Goal: Task Accomplishment & Management: Manage account settings

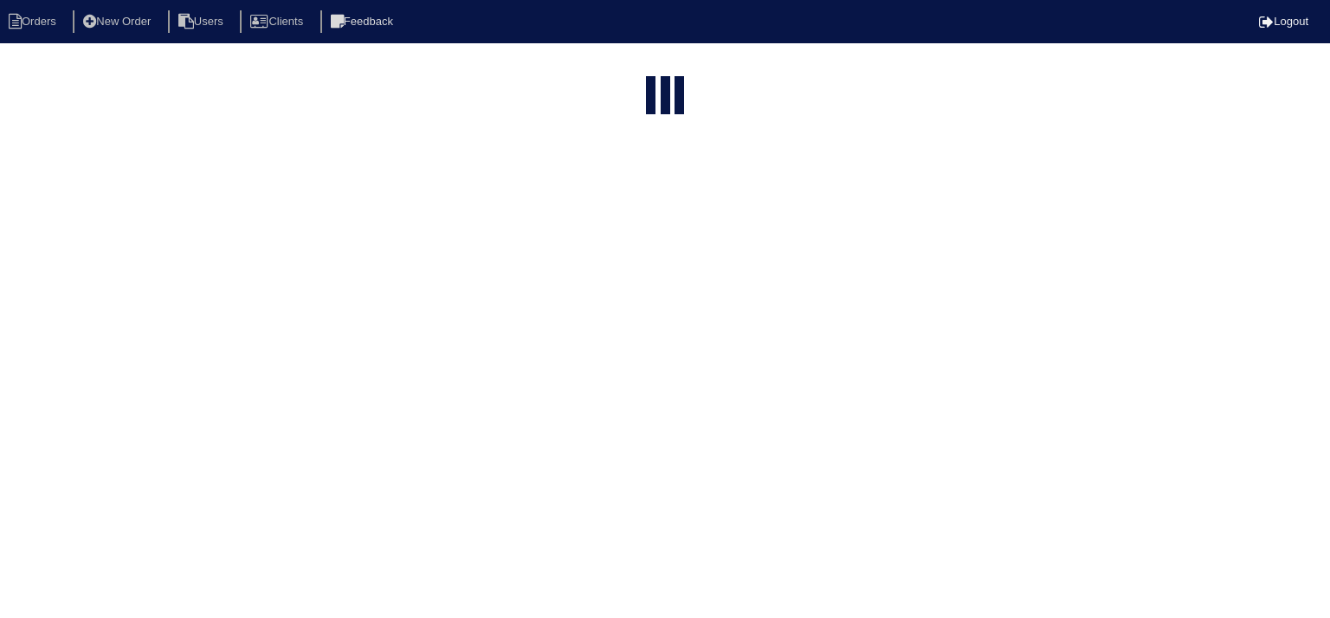
select select "15"
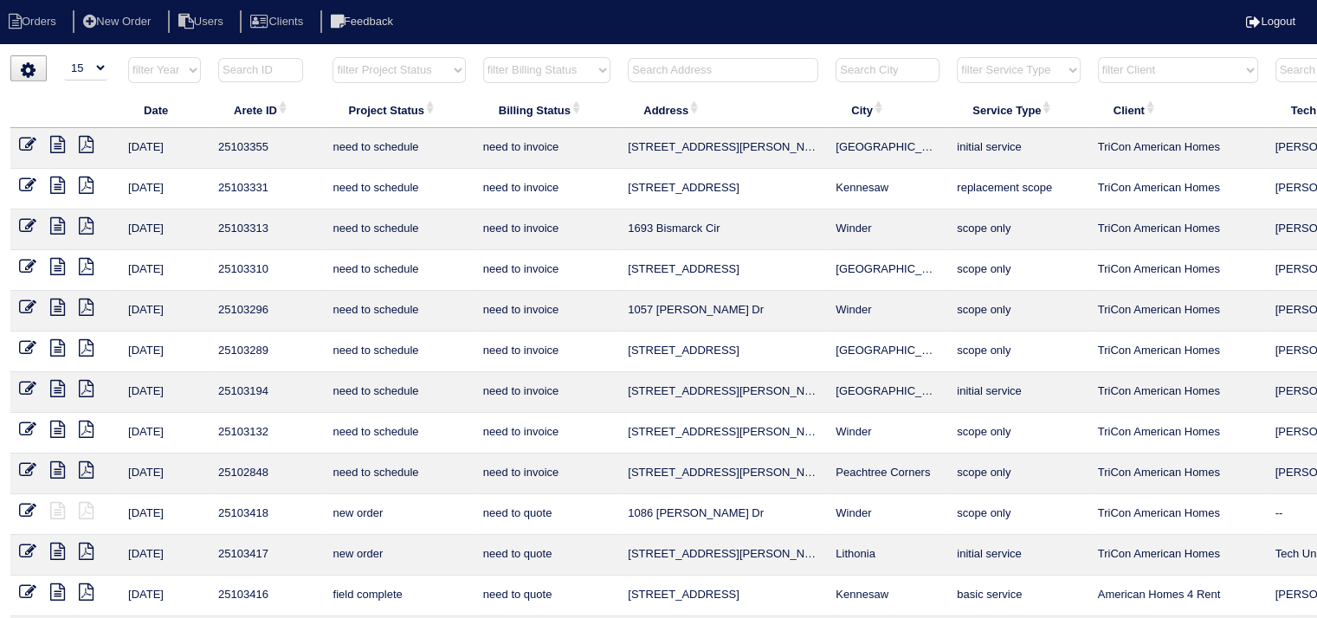
click at [654, 74] on input "text" at bounding box center [723, 70] width 190 height 24
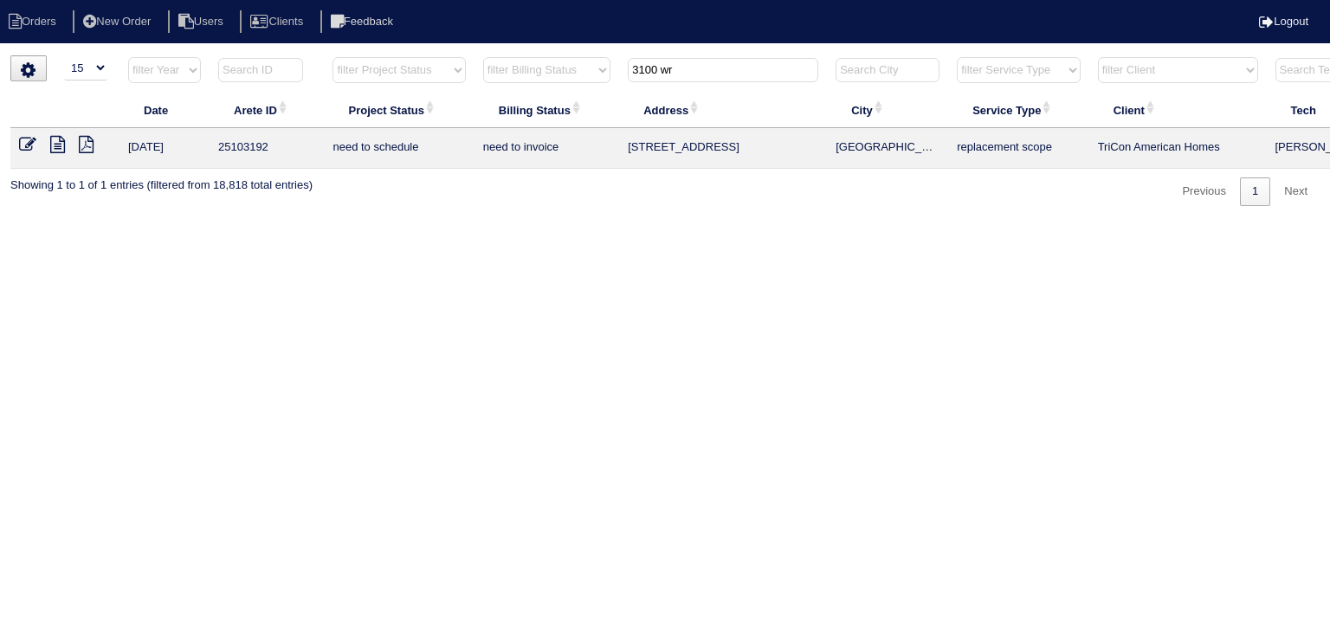
type input "3100 wr"
click at [60, 145] on icon at bounding box center [57, 144] width 15 height 17
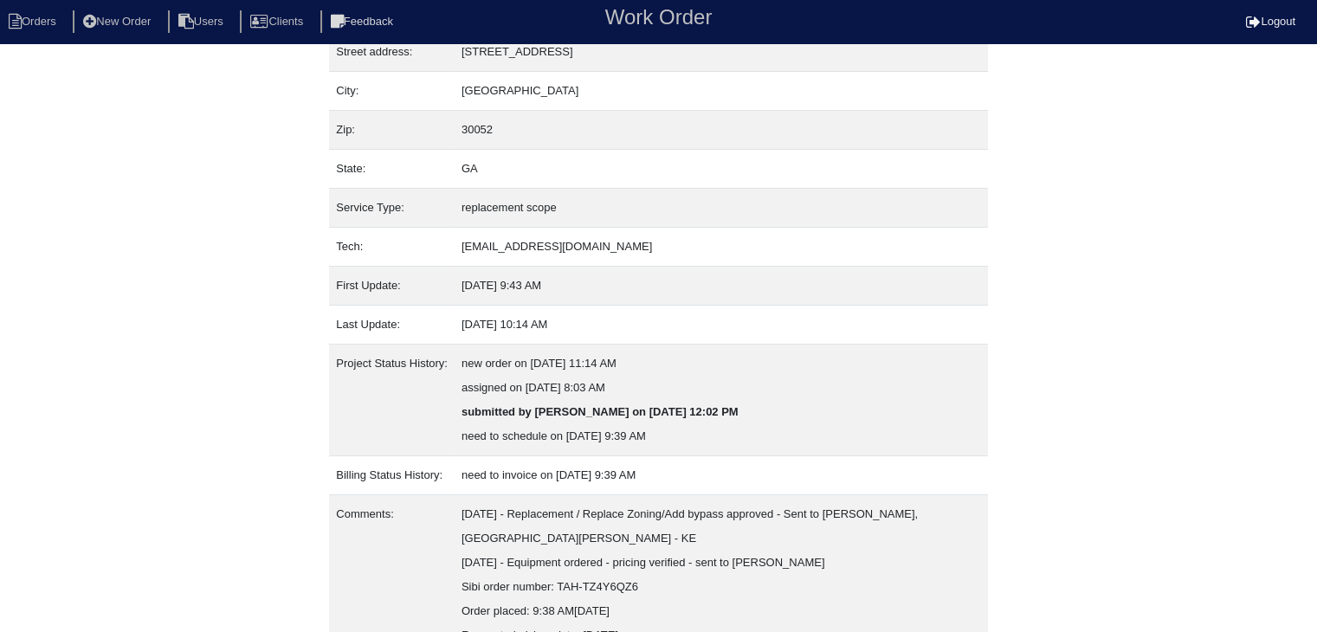
scroll to position [180, 0]
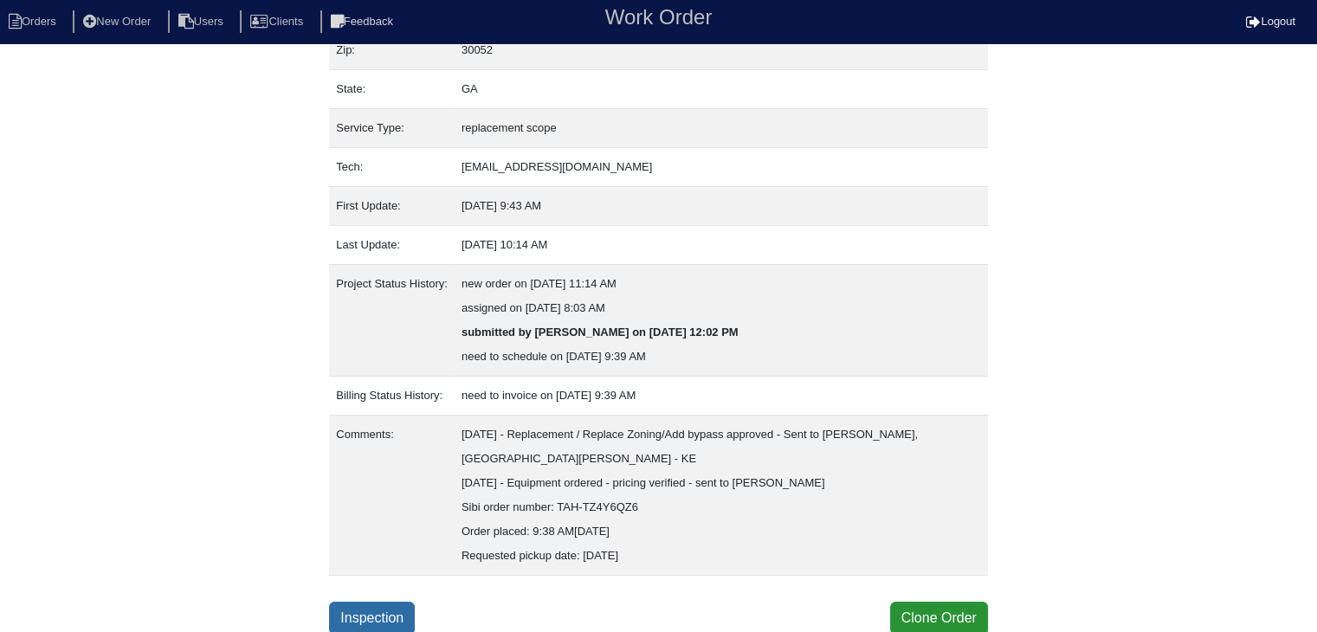
click at [360, 609] on link "Inspection" at bounding box center [372, 618] width 86 height 33
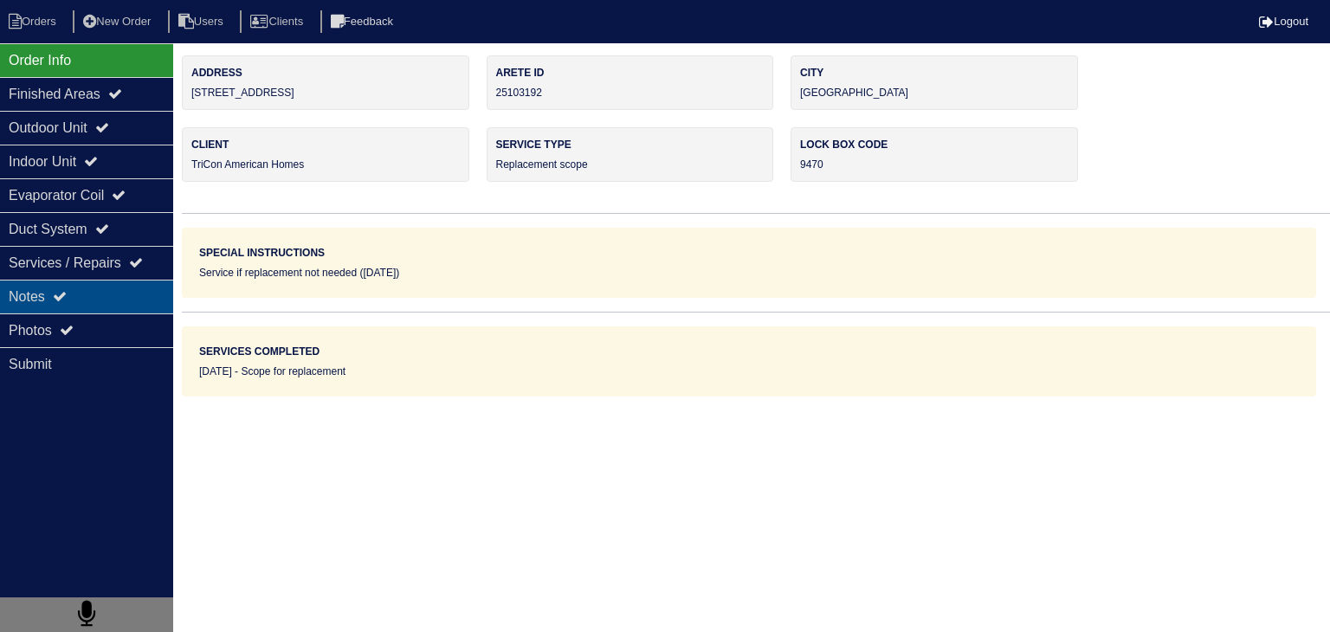
click at [123, 298] on div "Notes" at bounding box center [86, 297] width 173 height 34
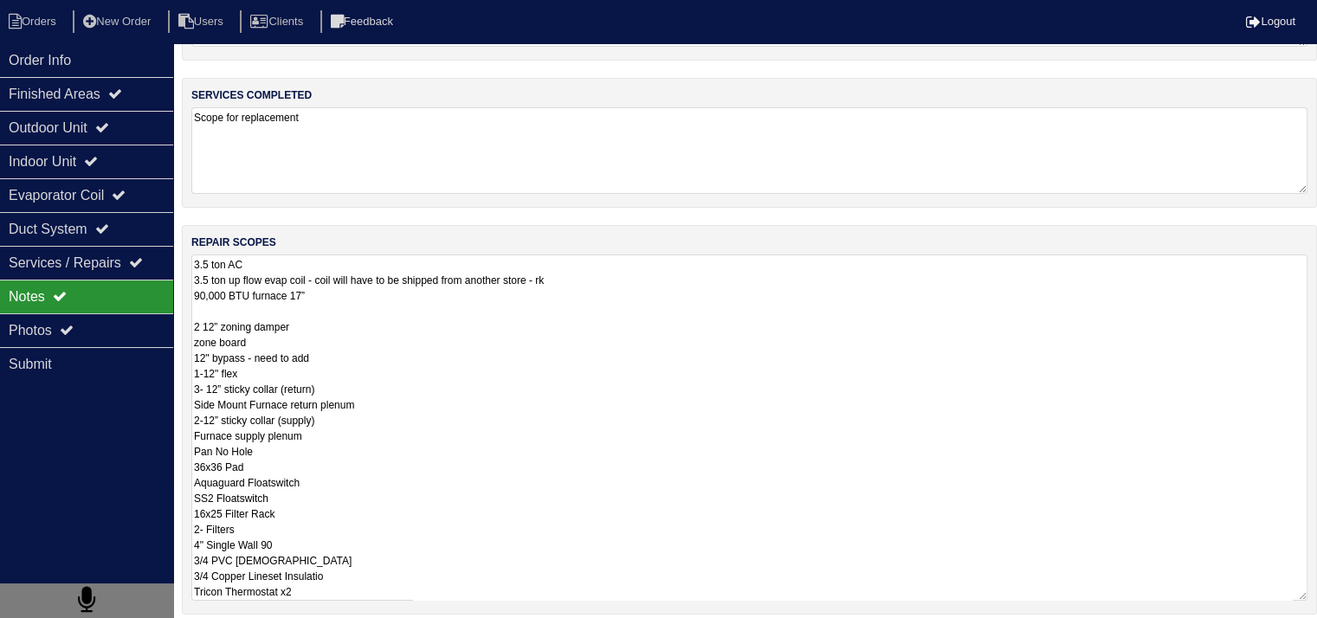
scroll to position [281, 0]
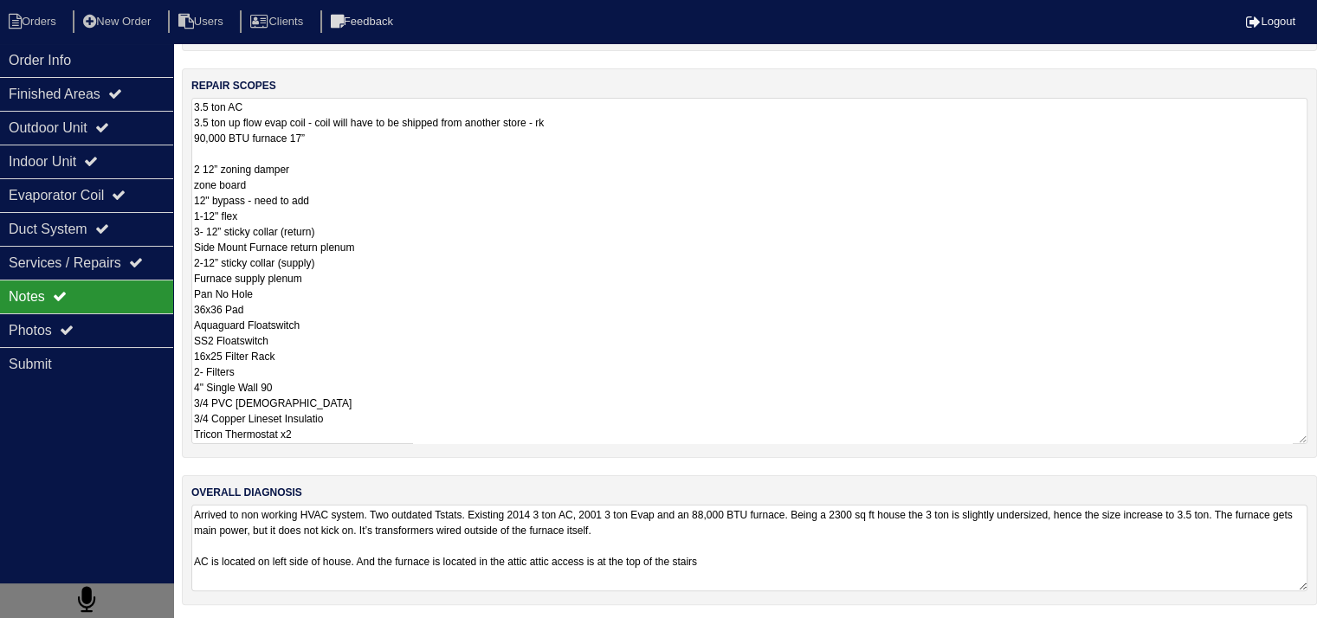
drag, startPoint x: 191, startPoint y: 385, endPoint x: 367, endPoint y: 642, distance: 310.7
click at [367, 622] on html "Orders New Order Users Clients Feedback Logout Orders New Order Users Clients M…" at bounding box center [658, 171] width 1317 height 904
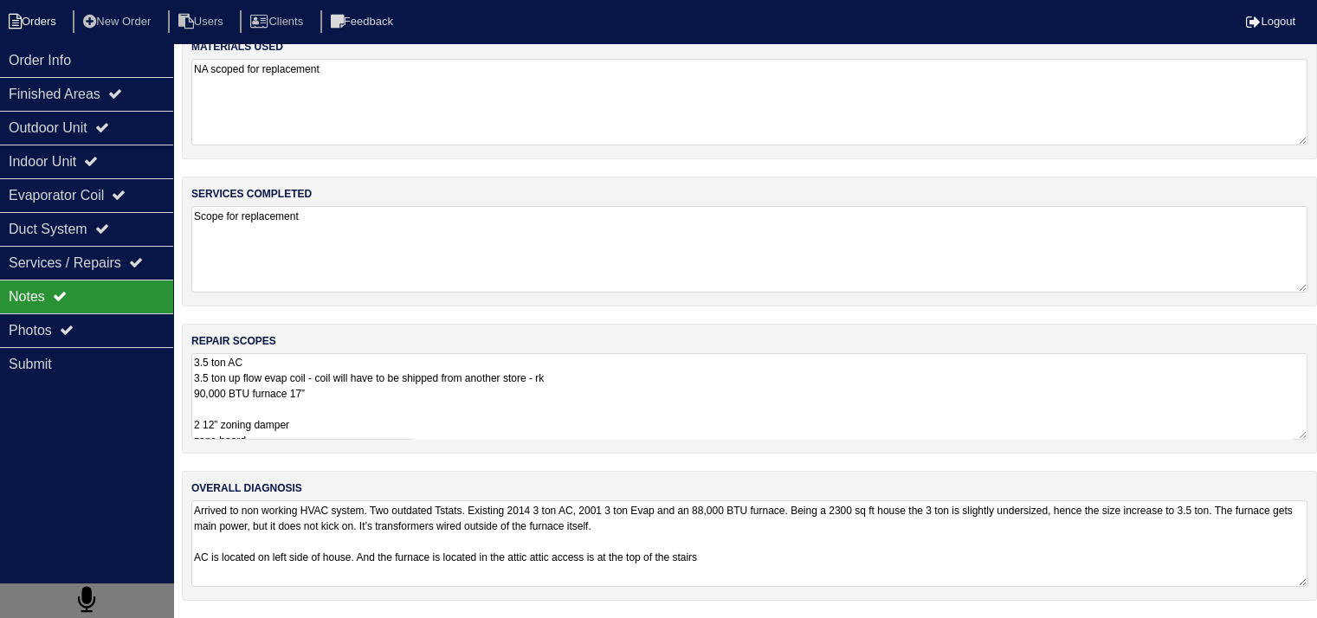
scroll to position [22, 0]
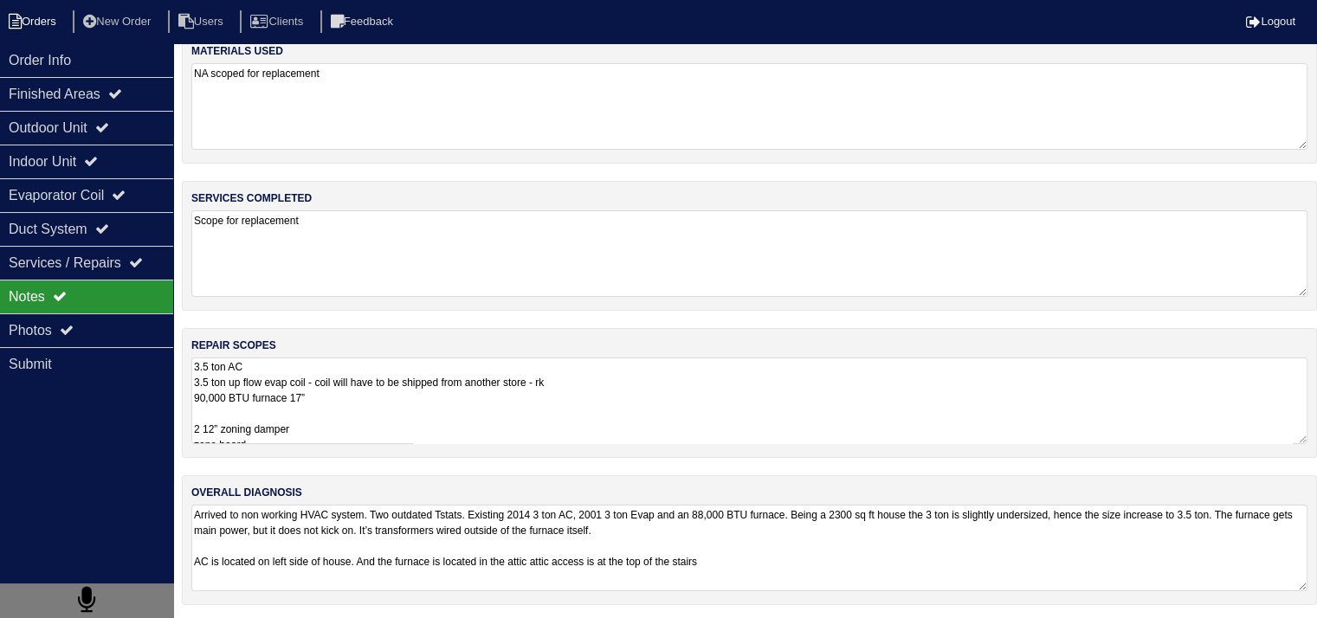
click at [50, 25] on li "Orders" at bounding box center [35, 21] width 70 height 23
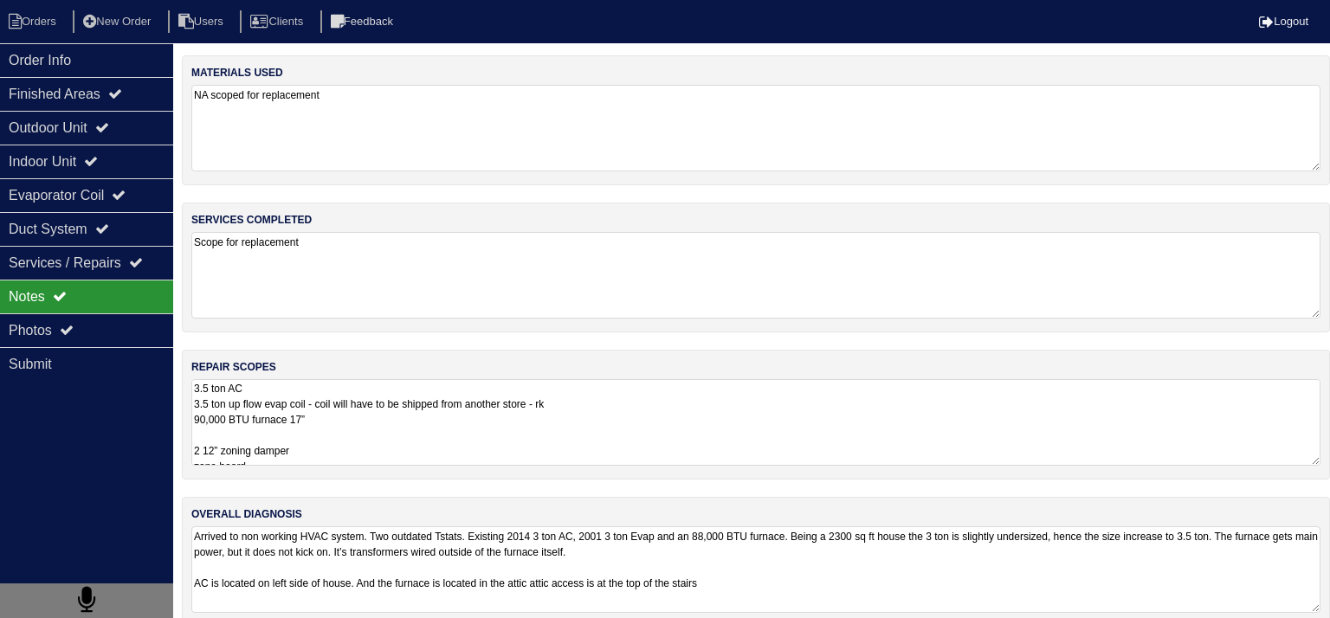
select select "15"
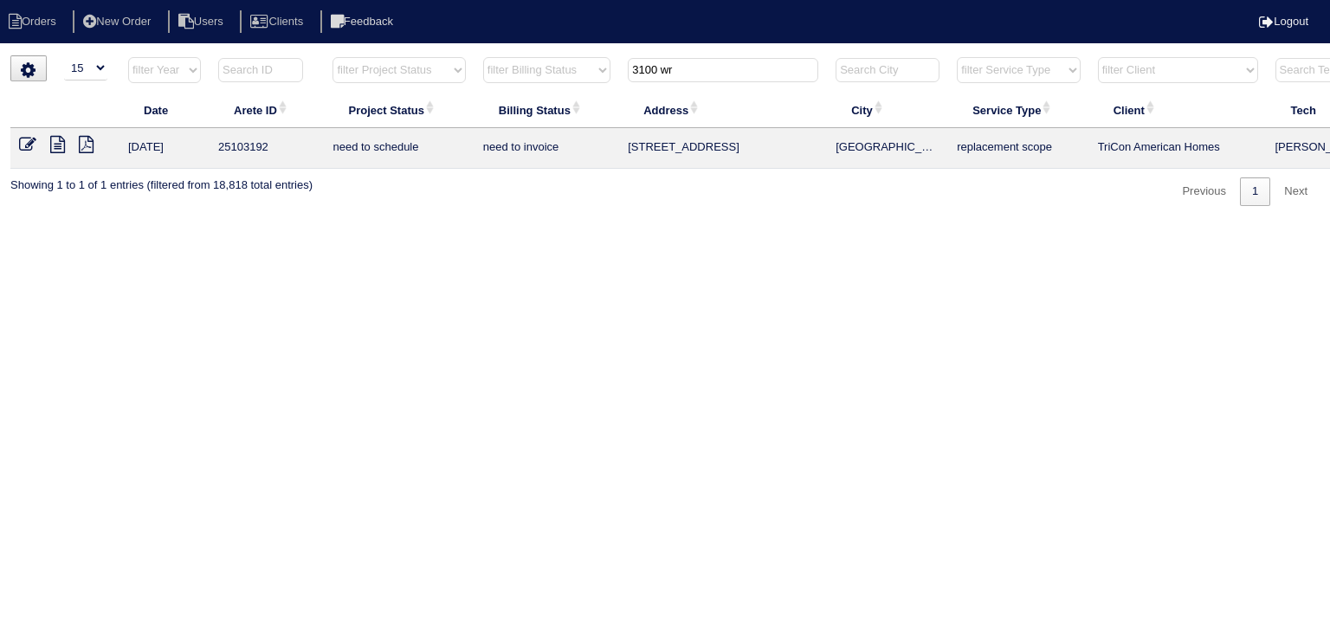
drag, startPoint x: 674, startPoint y: 77, endPoint x: 614, endPoint y: 77, distance: 59.7
click at [614, 77] on tr "filter Year -- Any Year -- 2025 2024 2023 2022 2021 2020 2019 filter Project St…" at bounding box center [760, 73] width 1500 height 35
type input "r"
type input "1"
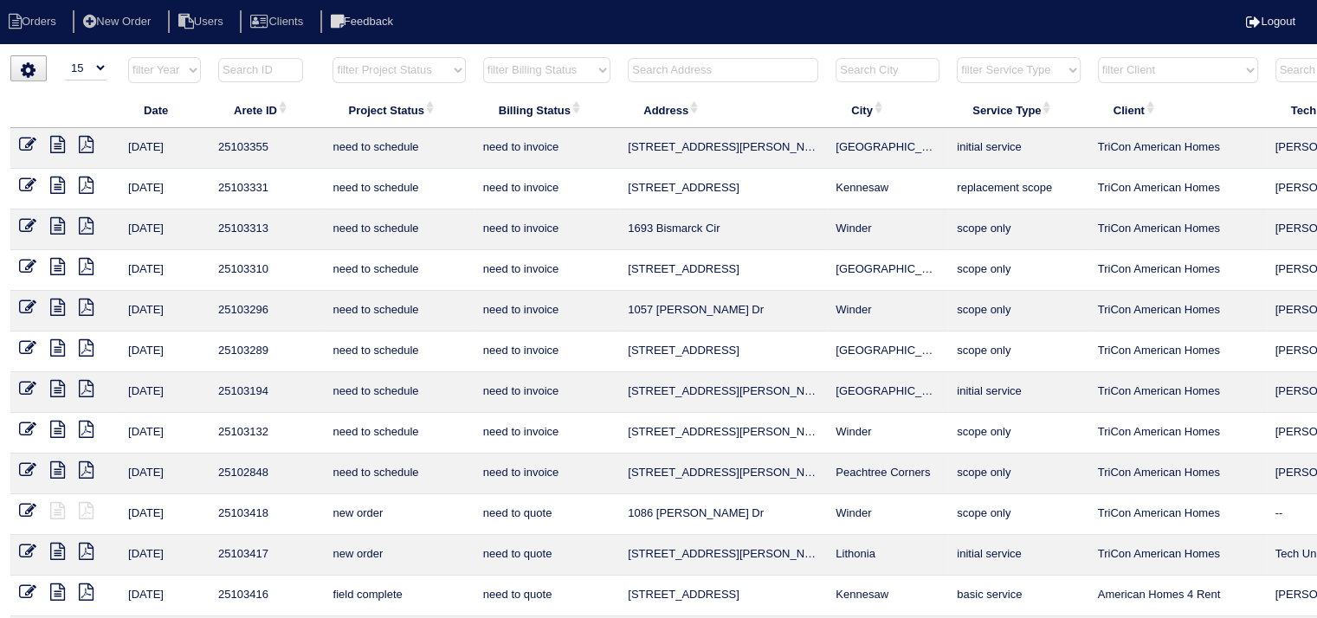
click at [696, 62] on input "text" at bounding box center [723, 70] width 190 height 24
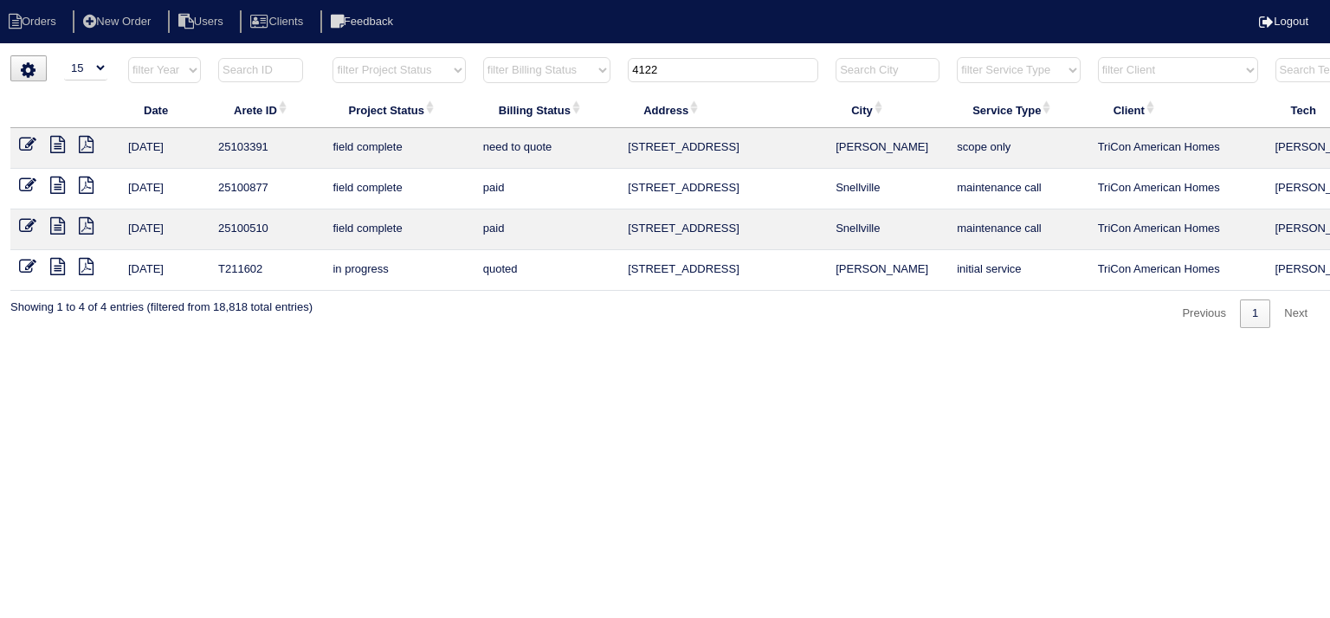
type input "4122"
click at [58, 146] on icon at bounding box center [57, 144] width 15 height 17
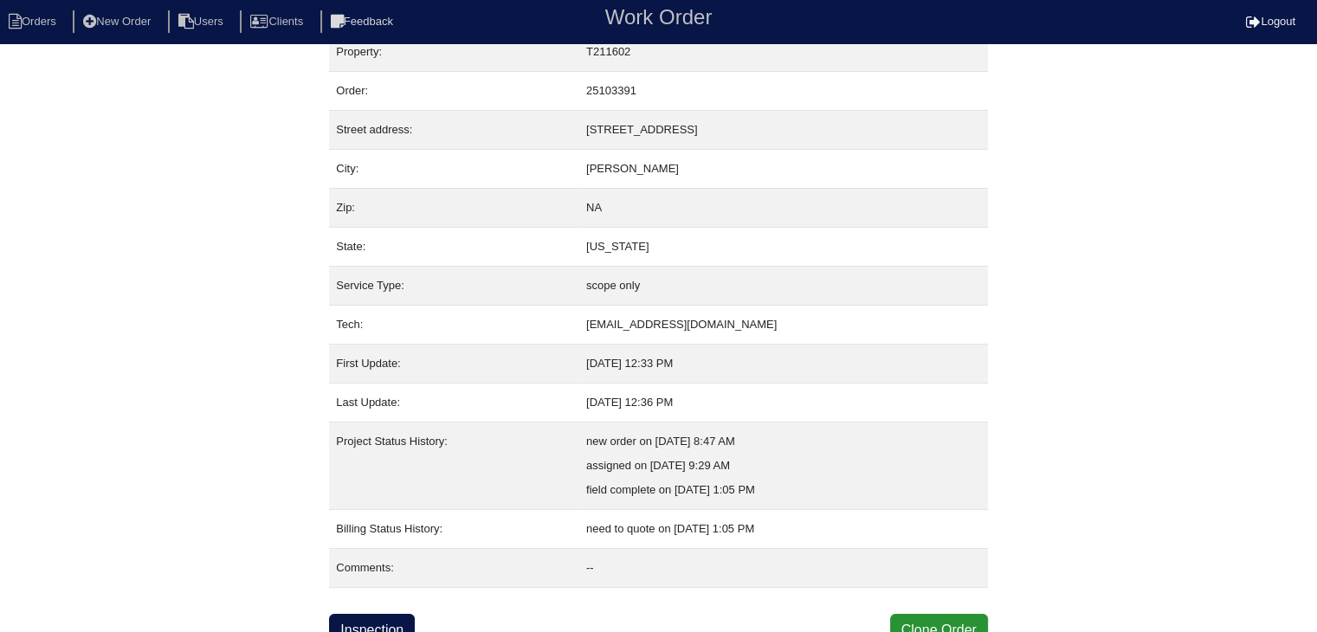
scroll to position [35, 0]
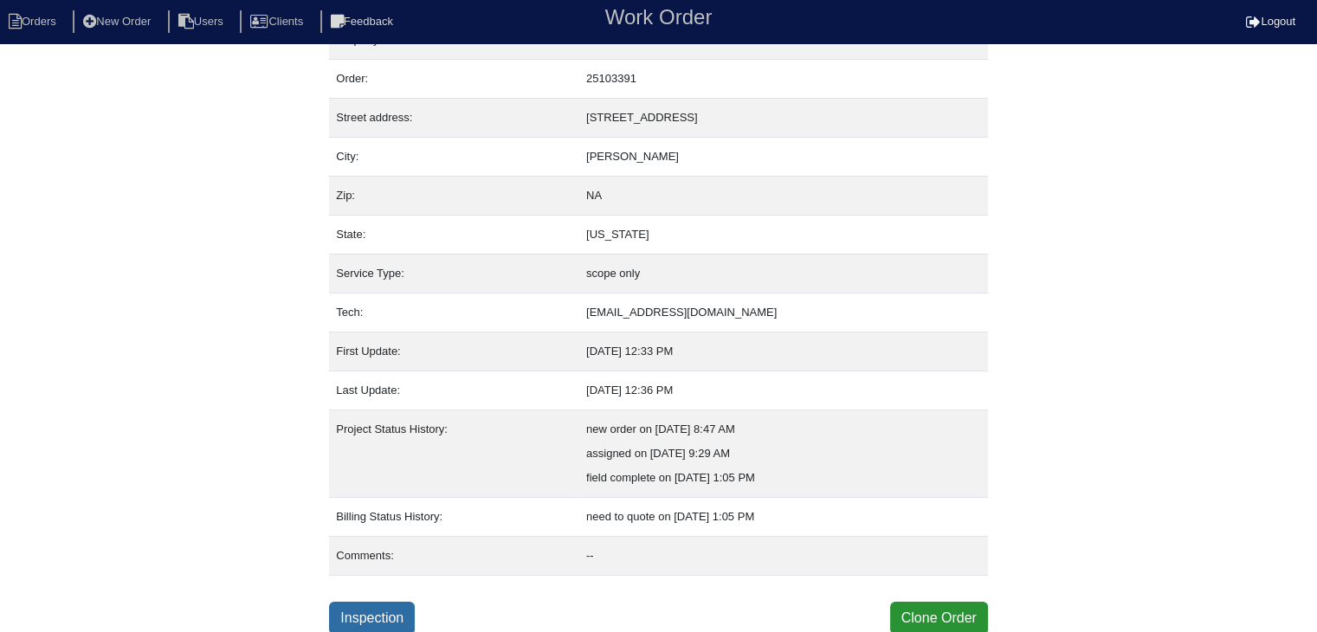
click at [379, 603] on link "Inspection" at bounding box center [372, 618] width 86 height 33
click at [391, 610] on link "Inspection" at bounding box center [372, 618] width 86 height 33
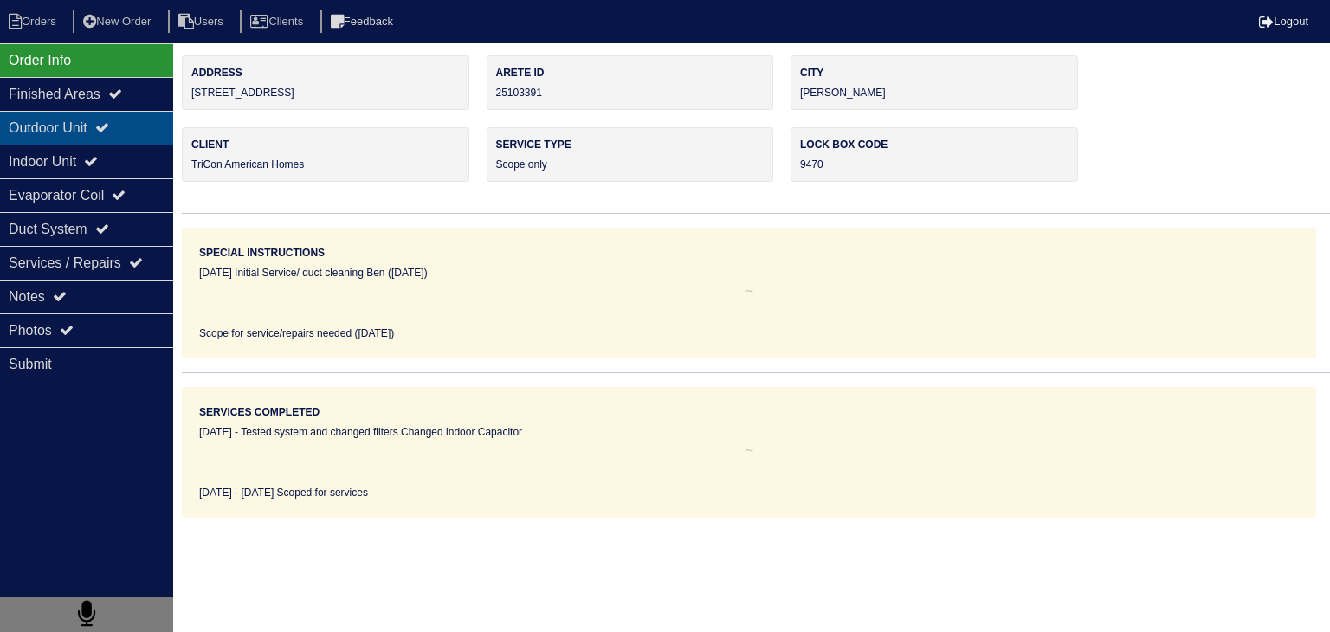
click at [34, 128] on div "Outdoor Unit" at bounding box center [86, 128] width 173 height 34
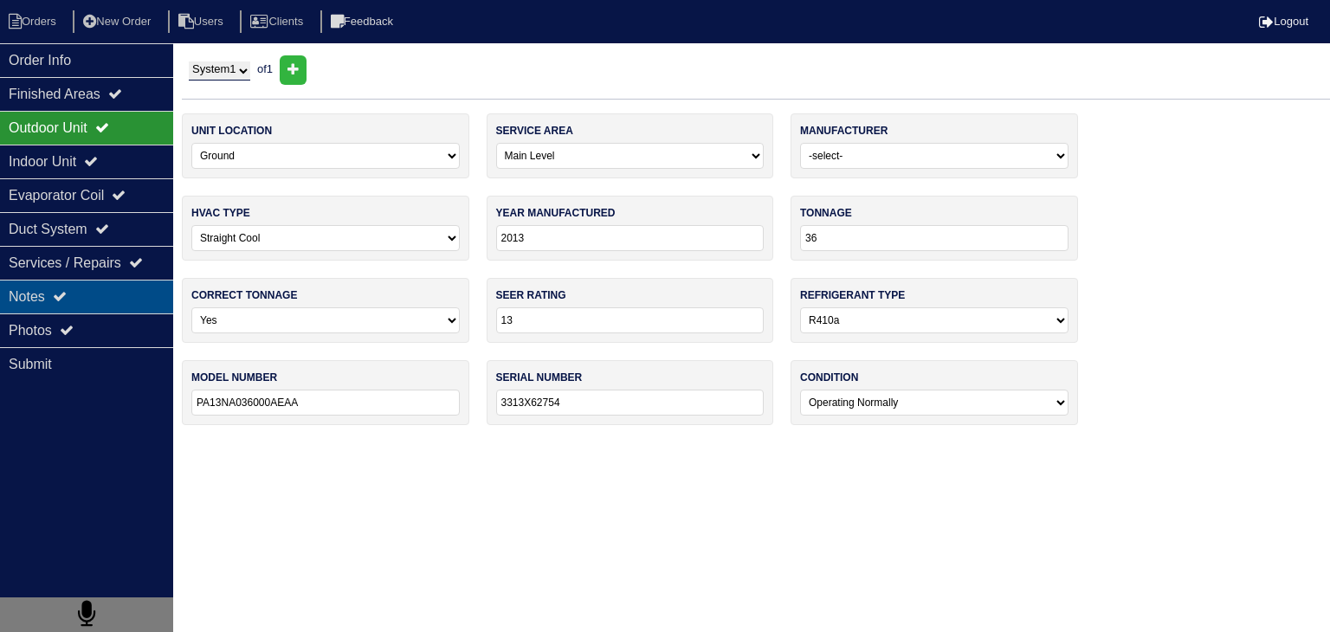
click at [101, 304] on div "Notes" at bounding box center [86, 297] width 173 height 34
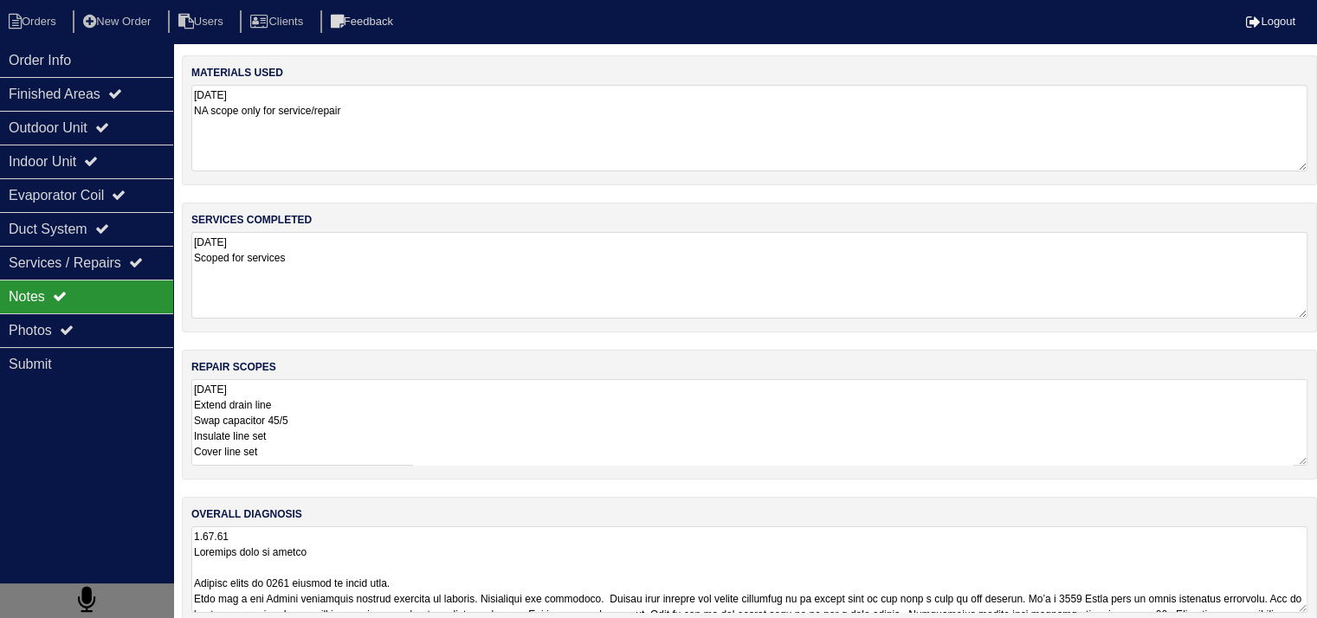
click at [384, 416] on textarea "9.15.25 Extend drain line Swap capacitor 45/5 Insulate line set Cover line set …" at bounding box center [749, 422] width 1116 height 87
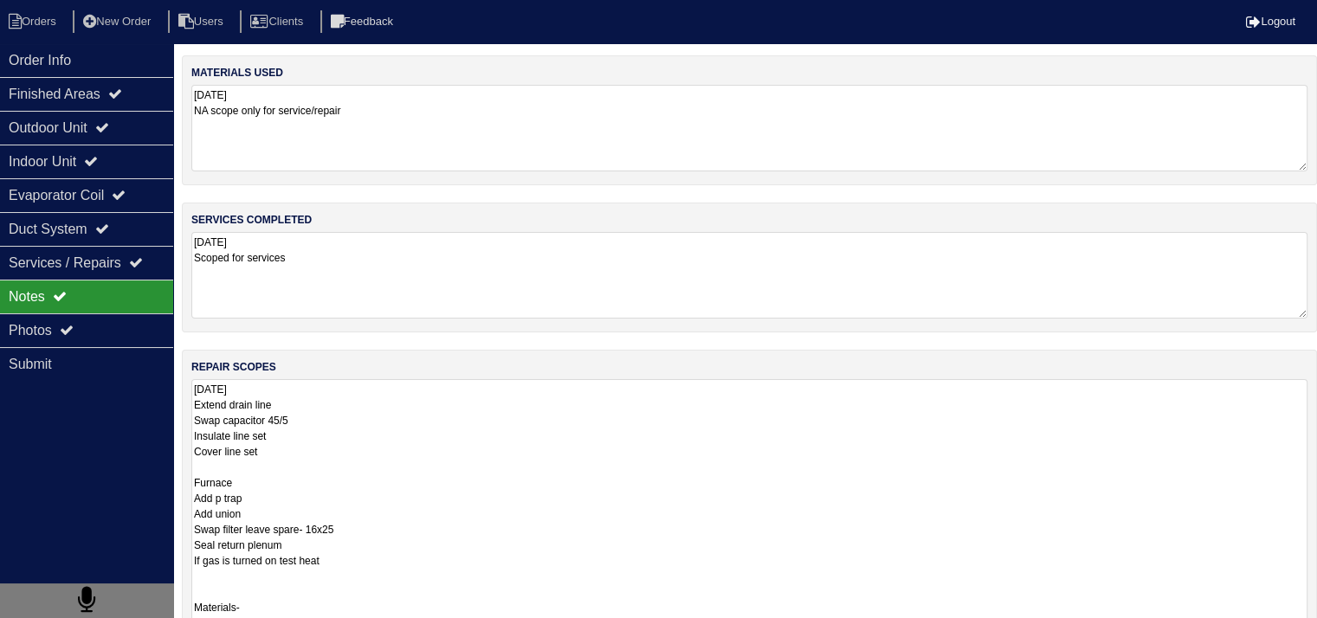
scroll to position [1, 0]
click at [456, 463] on textarea "9.15.25 Extend drain line Swap capacitor 45/5 Insulate line set Cover line set …" at bounding box center [749, 630] width 1116 height 502
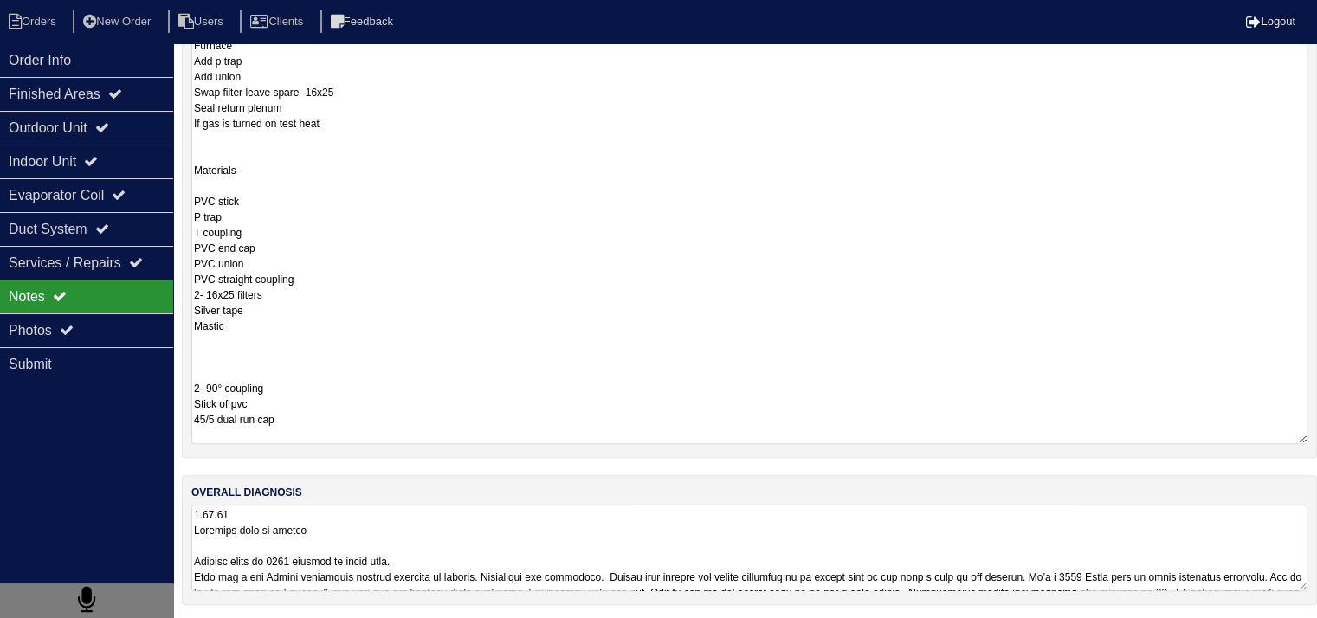
scroll to position [0, 0]
click at [466, 385] on textarea "9.15.25 Extend drain line Swap capacitor 45/5 Insulate line set Cover line set …" at bounding box center [749, 193] width 1116 height 502
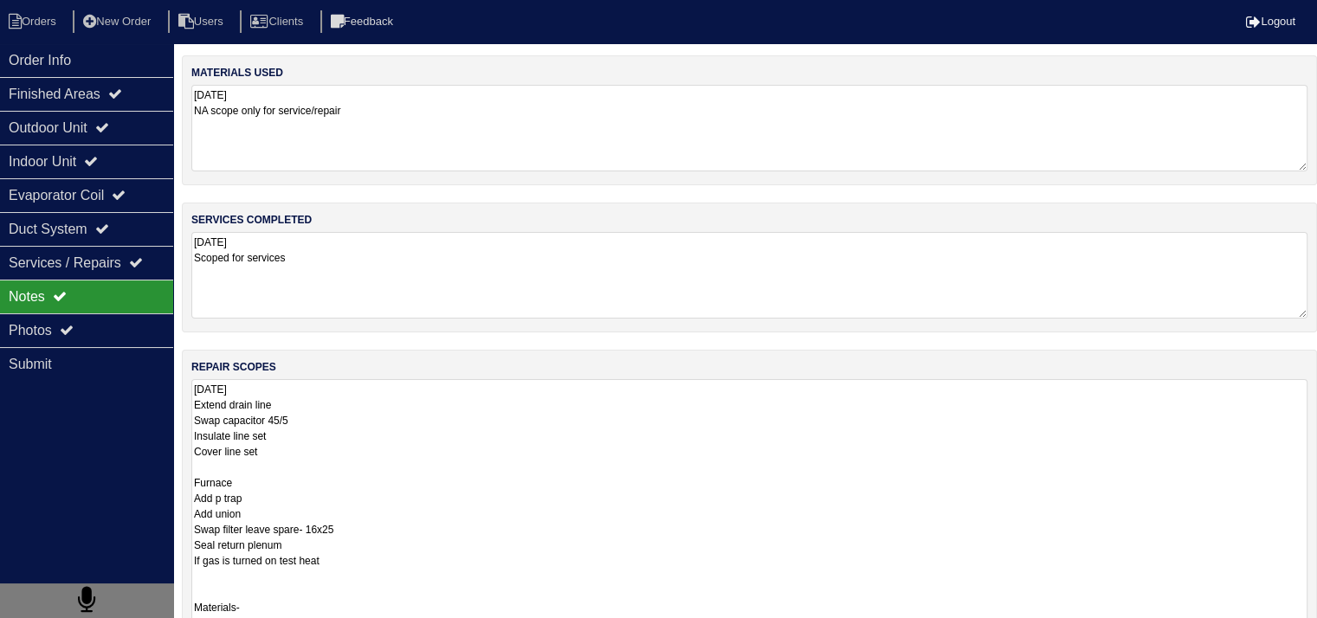
click at [195, 388] on textarea "9.15.25 Extend drain line Swap capacitor 45/5 Insulate line set Cover line set …" at bounding box center [749, 630] width 1116 height 502
click at [227, 391] on textarea "9.15.25 Extend drain line Swap capacitor 45/5 Insulate line set Cover line set …" at bounding box center [749, 630] width 1116 height 502
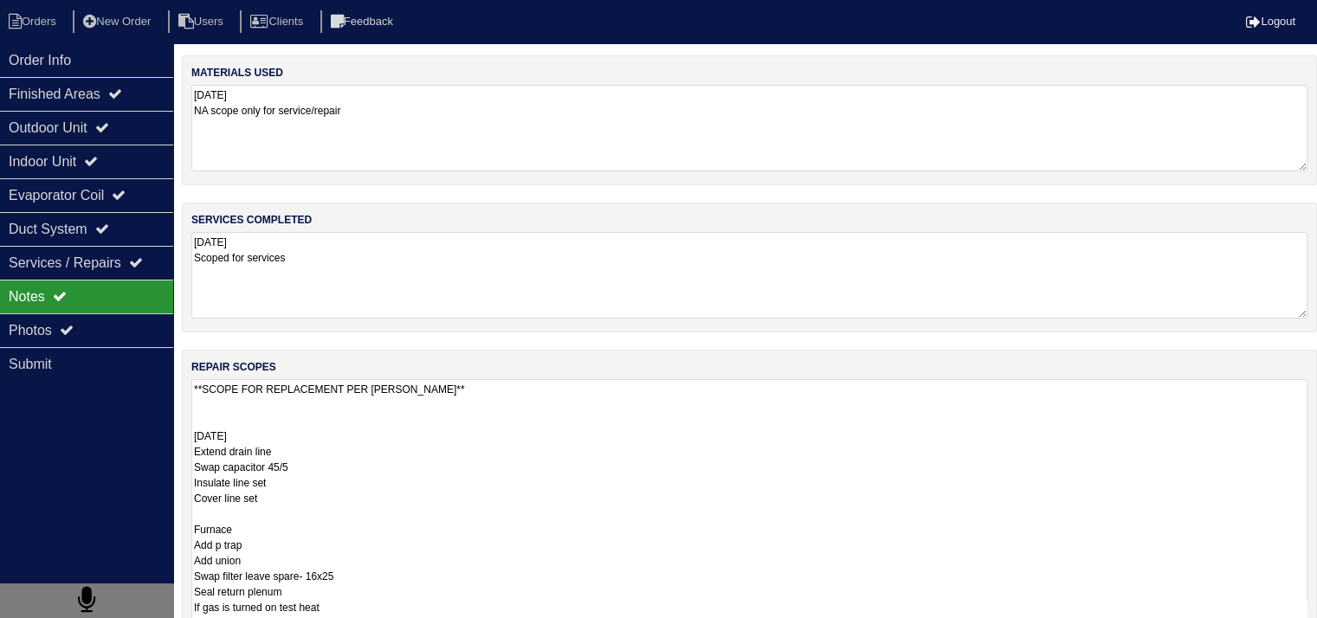
drag, startPoint x: 436, startPoint y: 391, endPoint x: 171, endPoint y: 388, distance: 265.8
click at [171, 388] on div "Order Info Finished Areas Outdoor Unit Indoor Unit Evaporator Coil Duct System …" at bounding box center [658, 557] width 1317 height 1004
type textarea "**SCOPE FOR REPLACEMENT PER DAN** 9.15.25 Extend drain line Swap capacitor 45/5…"
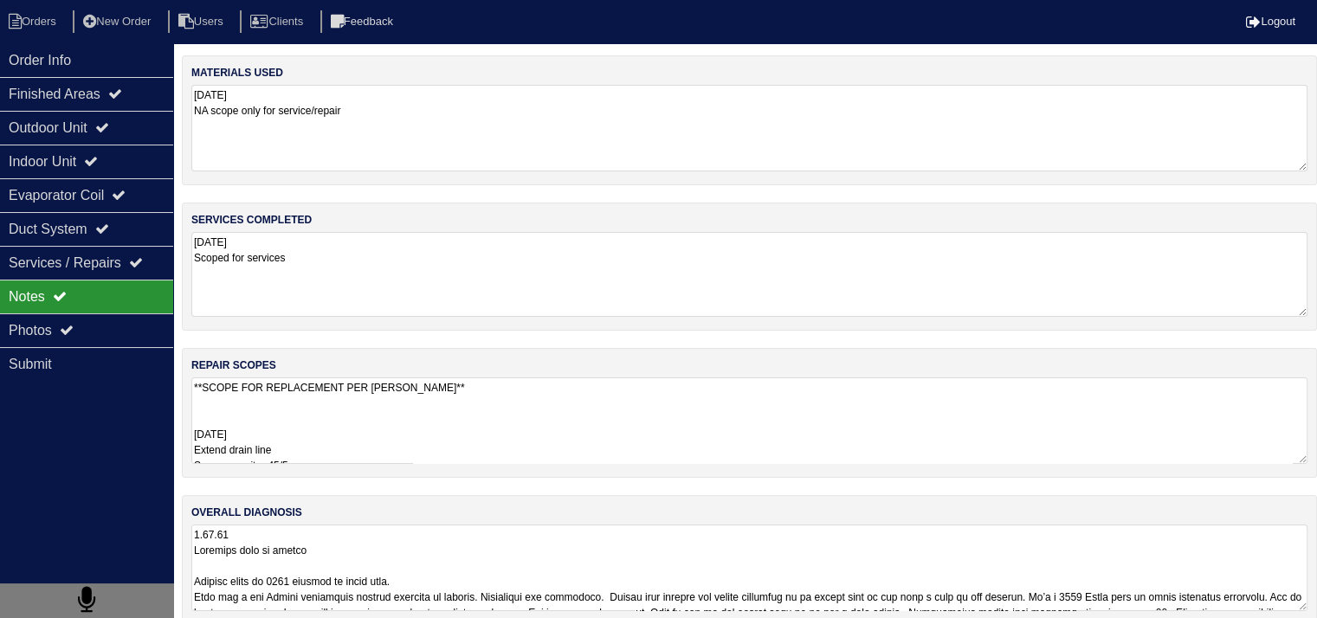
drag, startPoint x: 332, startPoint y: 265, endPoint x: 192, endPoint y: 259, distance: 139.5
click at [192, 259] on textarea "9.15.25 Scoped for services" at bounding box center [749, 274] width 1116 height 85
paste textarea "**SCOPE FOR REPLACEMENT PER DAN**"
type textarea "9.15.25 **SCOPE FOR REPLACEMENT PER DAN**"
drag, startPoint x: 315, startPoint y: 112, endPoint x: 197, endPoint y: 113, distance: 118.6
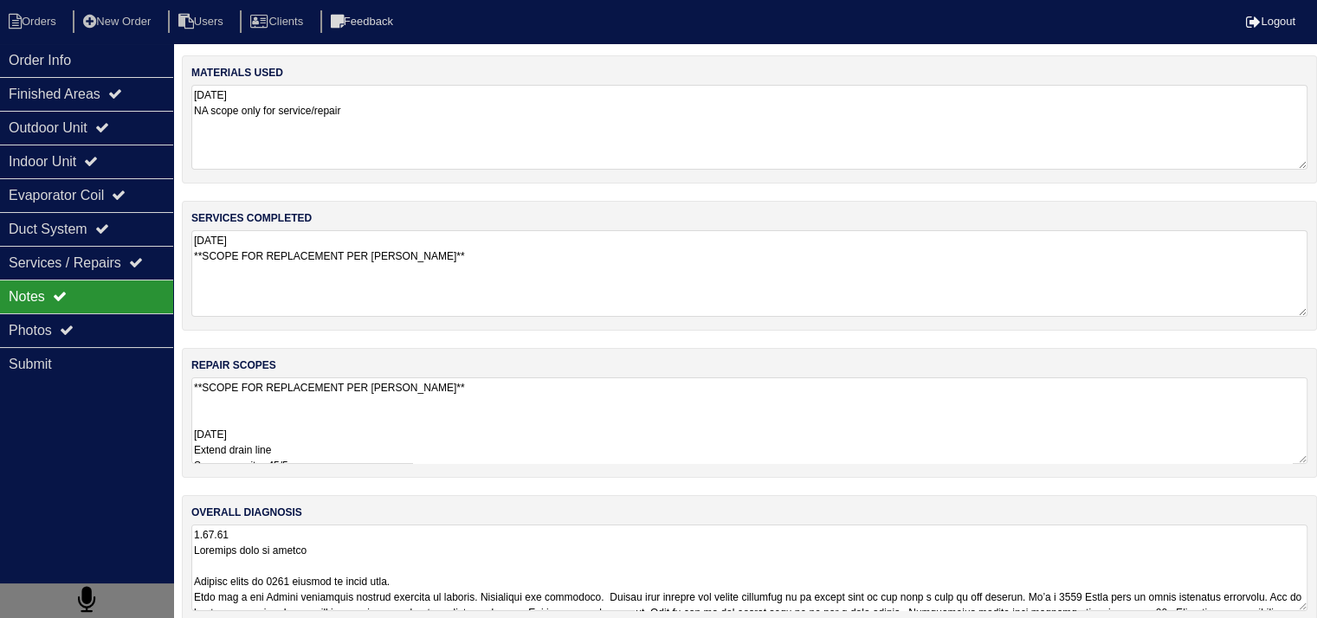
click at [197, 113] on textarea "9.15.25 NA scope only for service/repair" at bounding box center [749, 127] width 1116 height 85
paste textarea "**SCOPE FOR REPLACEMENT PER DAN**"
type textarea "9.15.25 **SCOPE FOR REPLACEMENT PER DAN**"
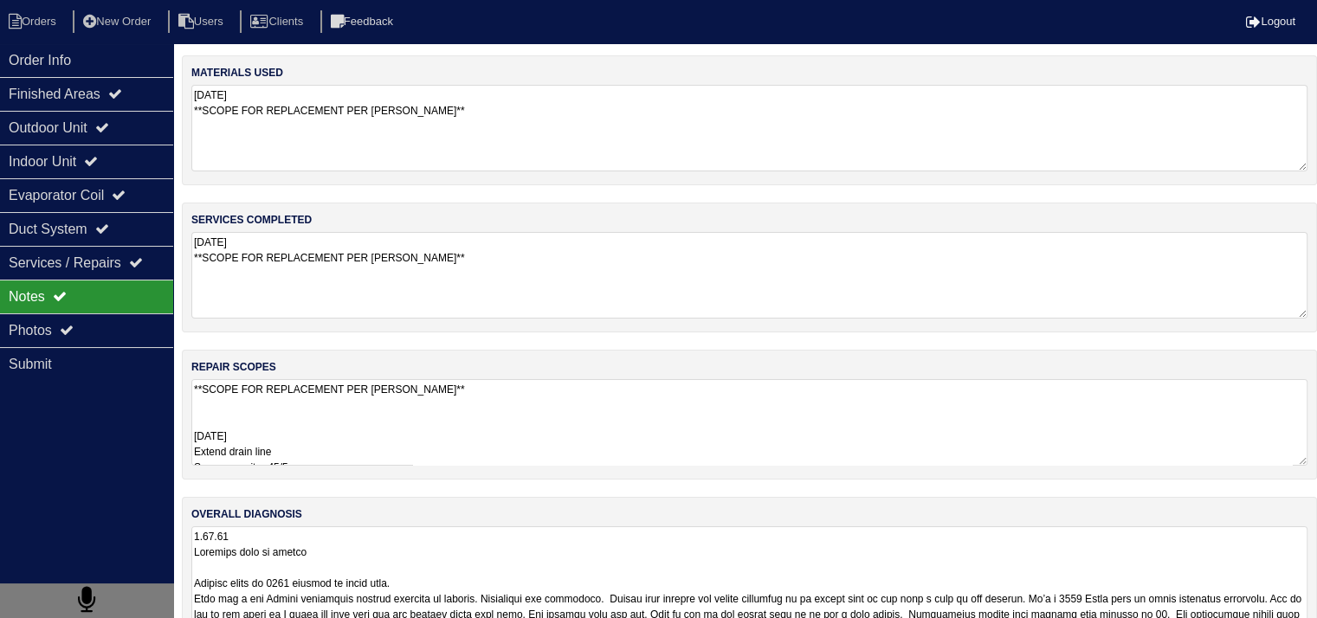
click at [270, 532] on textarea at bounding box center [749, 605] width 1116 height 159
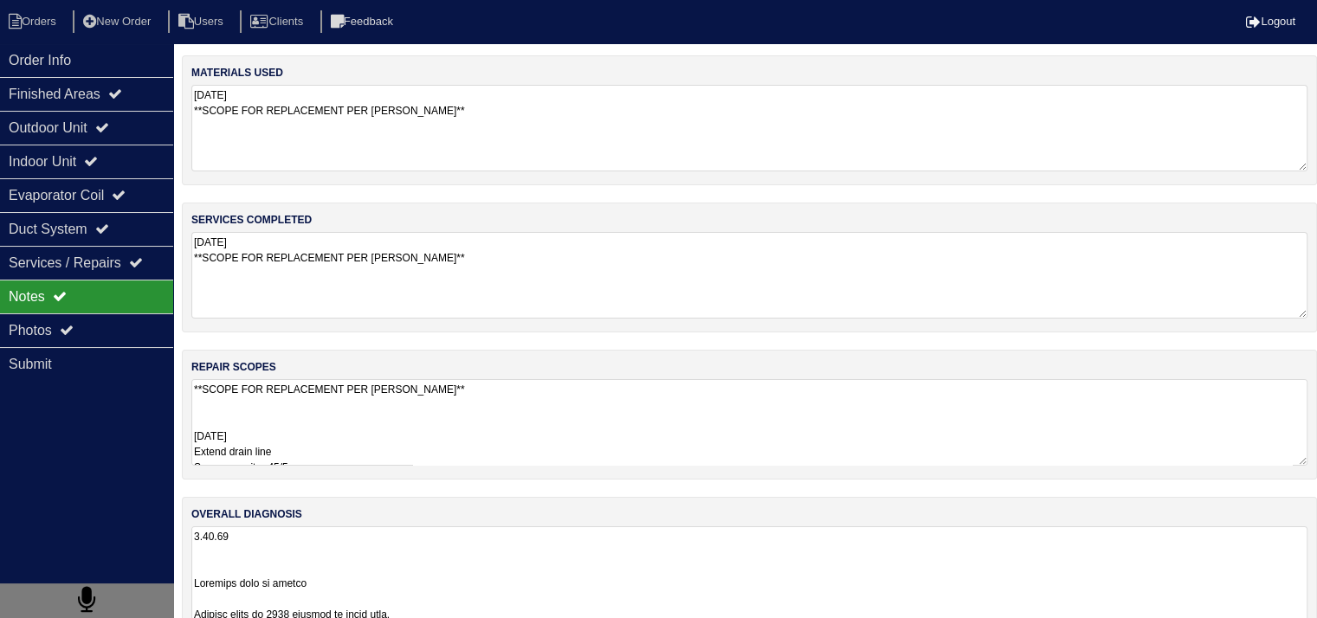
paste textarea "**SCOPE FOR REPLACEMENT PER DAN**"
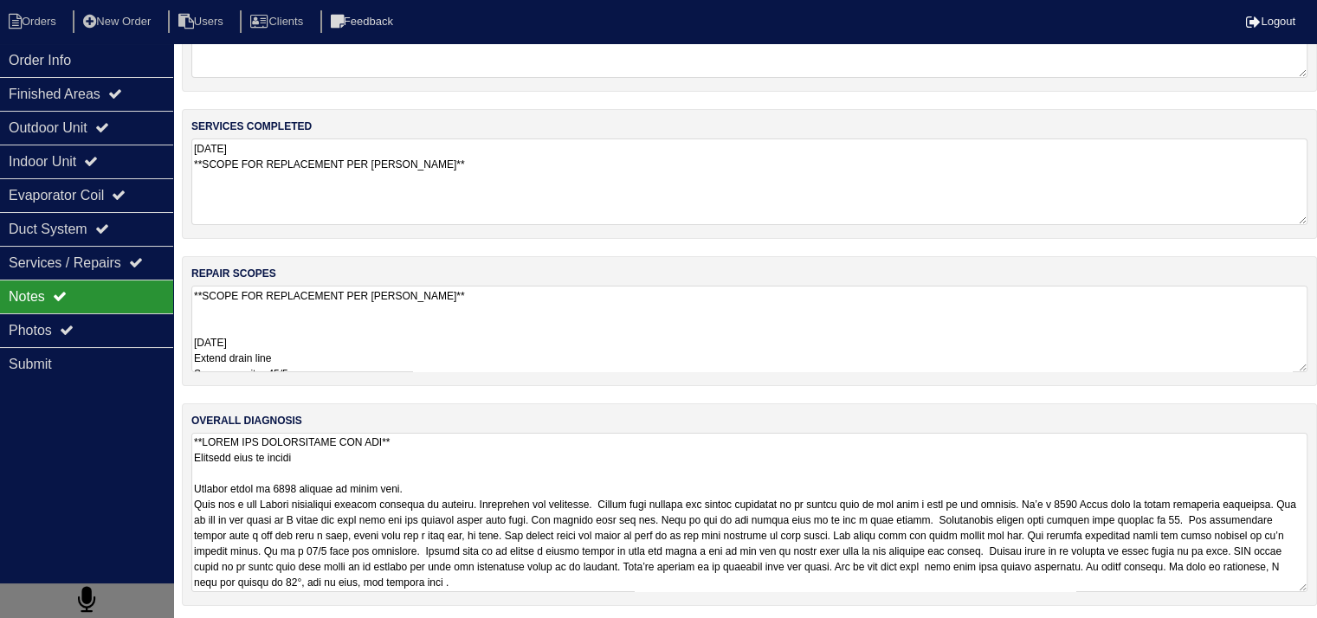
scroll to position [94, 0]
type textarea "9.15.25 **SCOPE FOR REPLACEMENT PER DAN** Pictures sent to report Lockbox combo…"
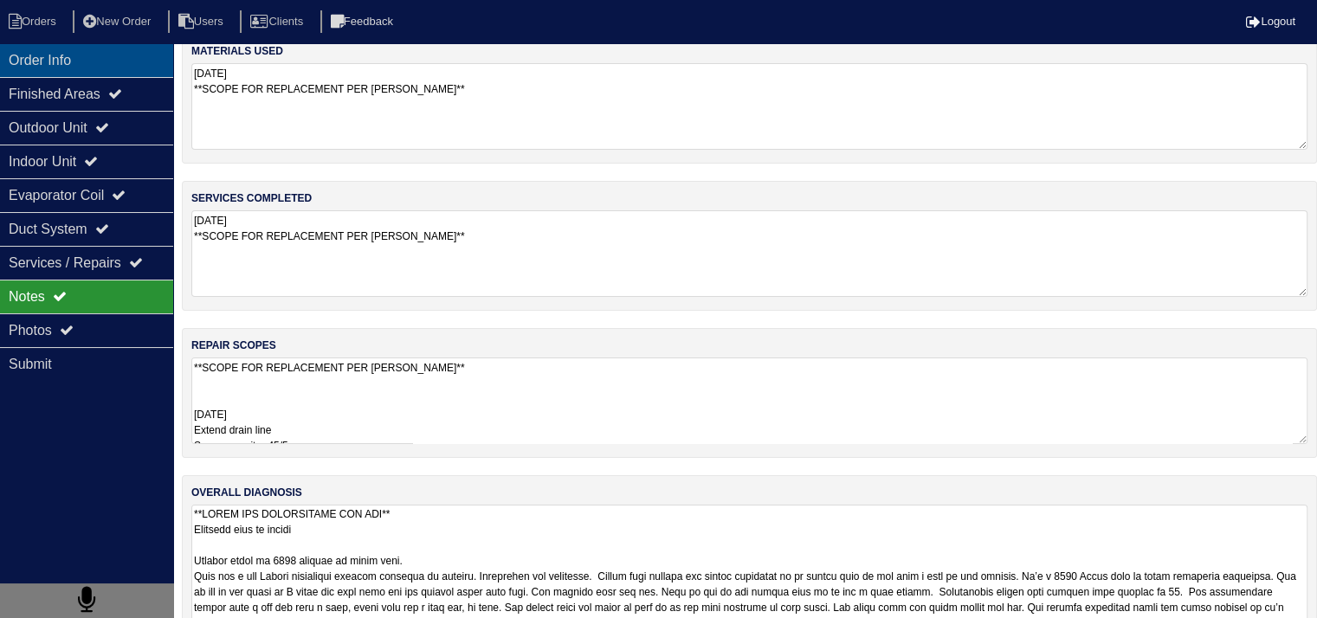
click at [76, 68] on div "Order Info" at bounding box center [86, 60] width 173 height 34
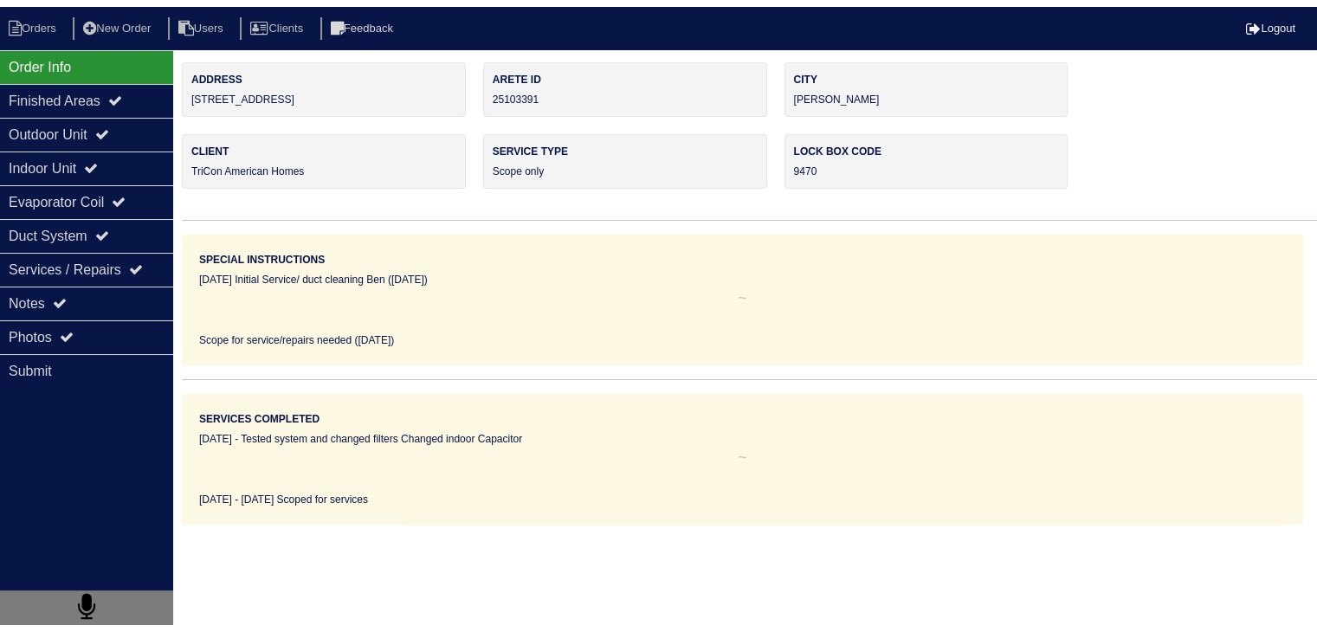
scroll to position [0, 0]
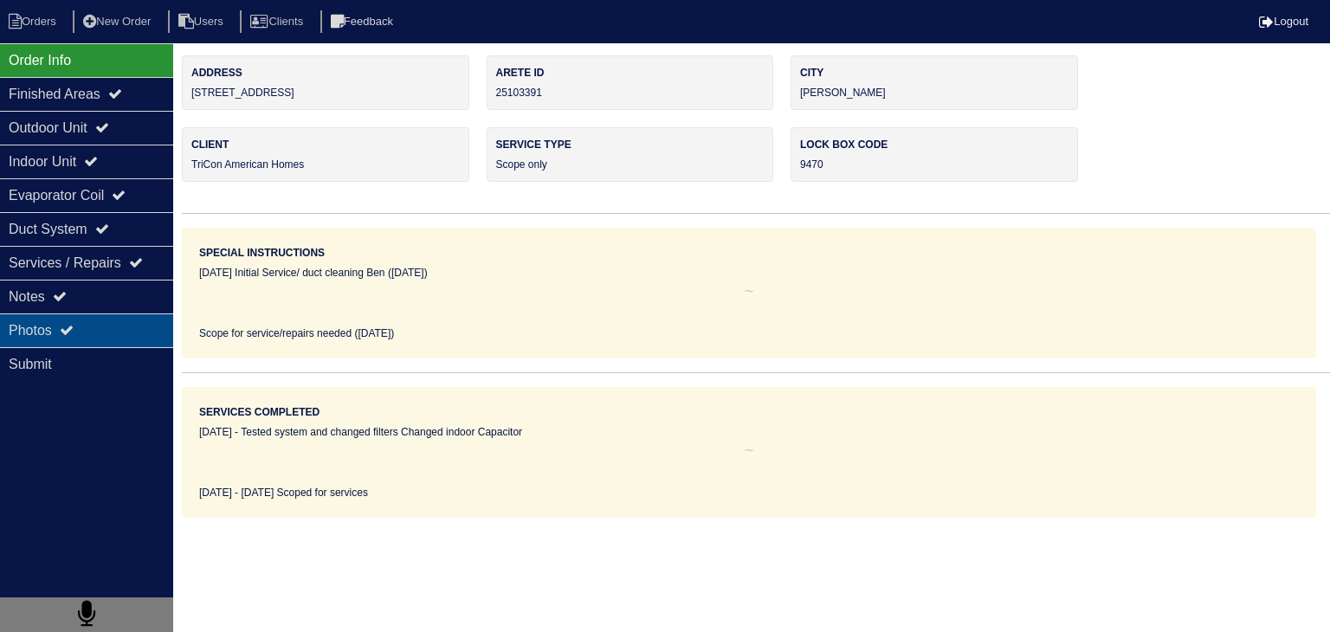
click at [87, 330] on div "Photos" at bounding box center [86, 330] width 173 height 34
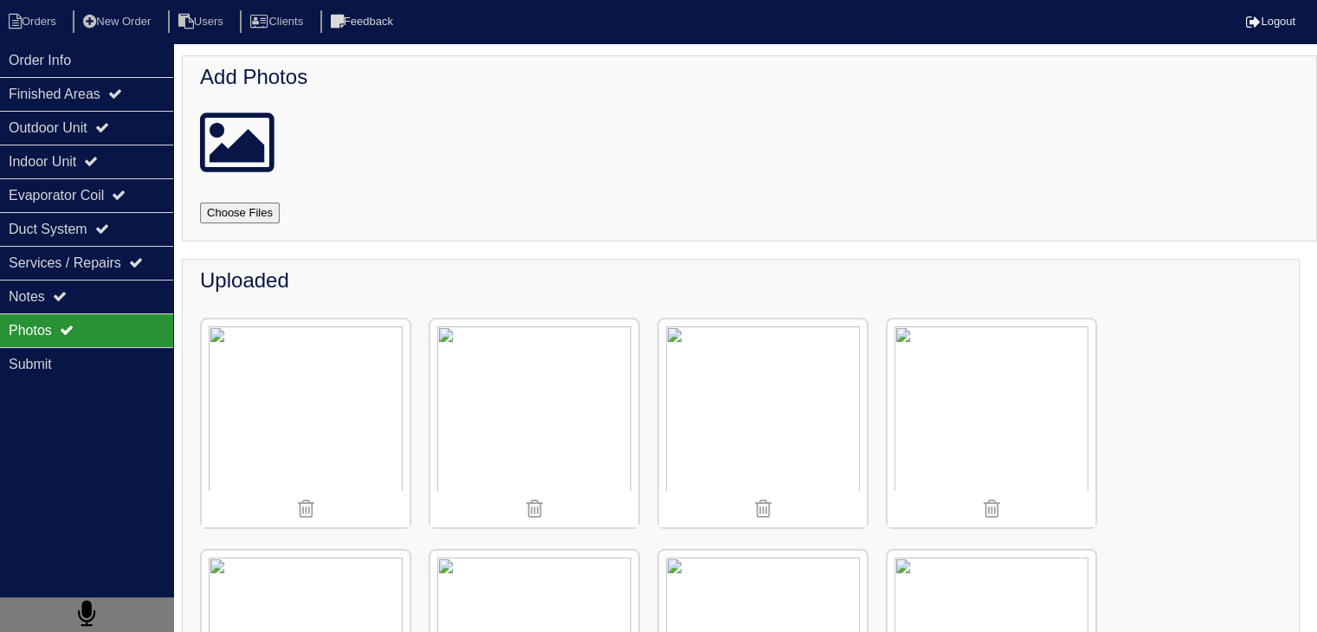
click at [738, 507] on div at bounding box center [763, 509] width 208 height 36
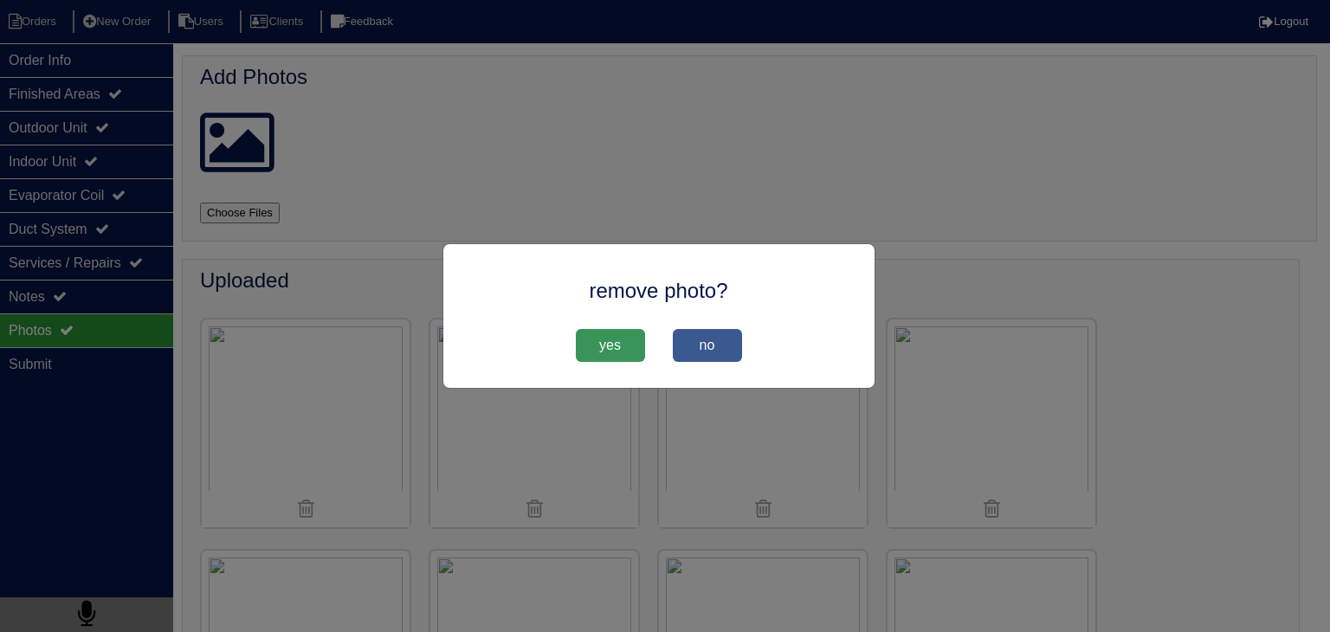
click at [725, 352] on span "no" at bounding box center [707, 345] width 69 height 33
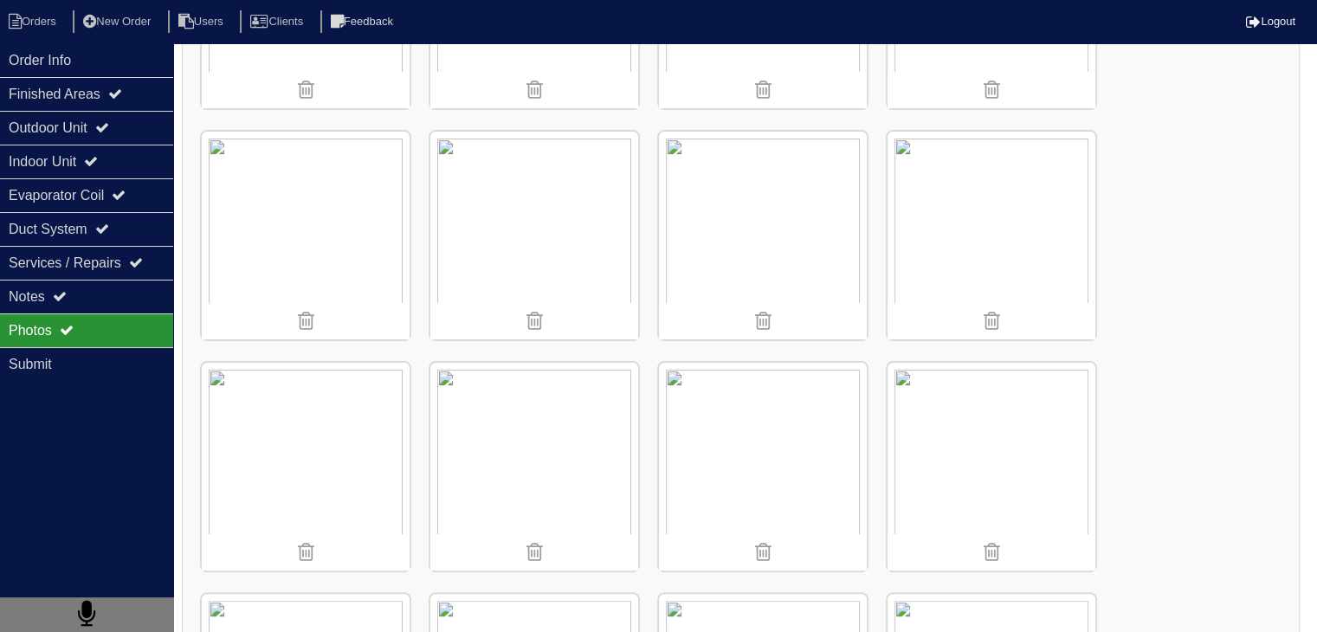
scroll to position [332, 0]
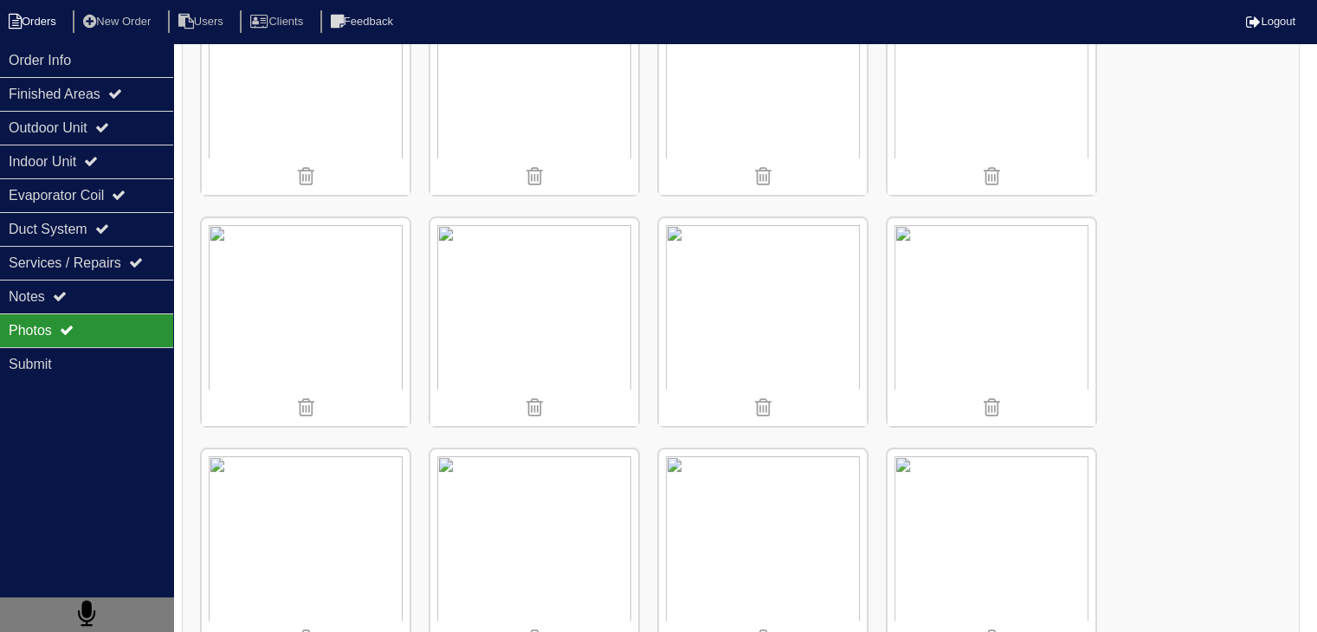
click at [54, 19] on li "Orders" at bounding box center [35, 21] width 70 height 23
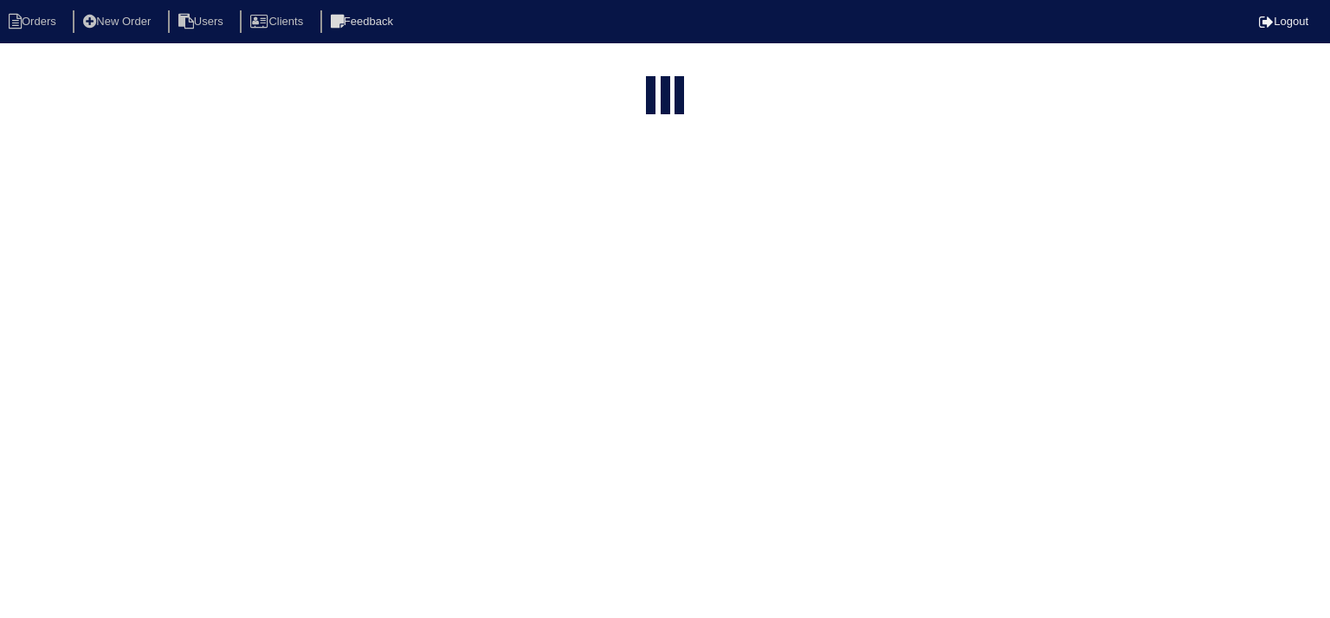
select select "15"
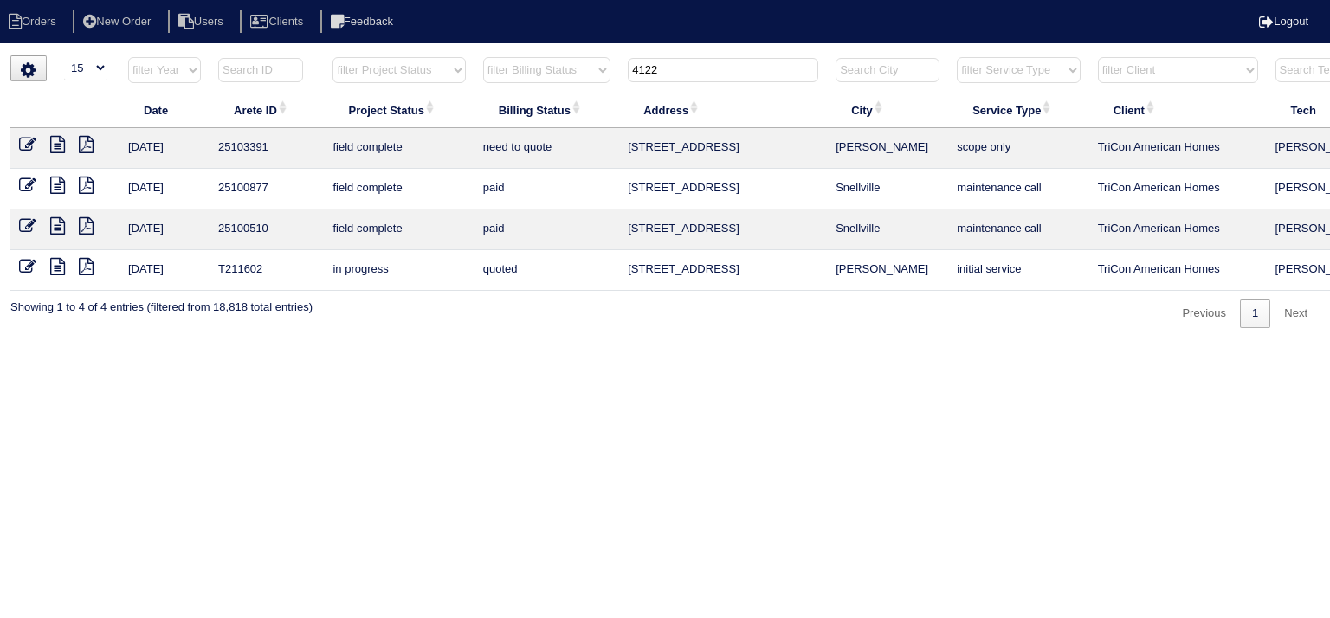
drag, startPoint x: 696, startPoint y: 71, endPoint x: 510, endPoint y: 92, distance: 187.3
click at [526, 84] on tr "filter Year -- Any Year -- 2025 2024 2023 2022 2021 2020 2019 filter Project St…" at bounding box center [760, 73] width 1500 height 35
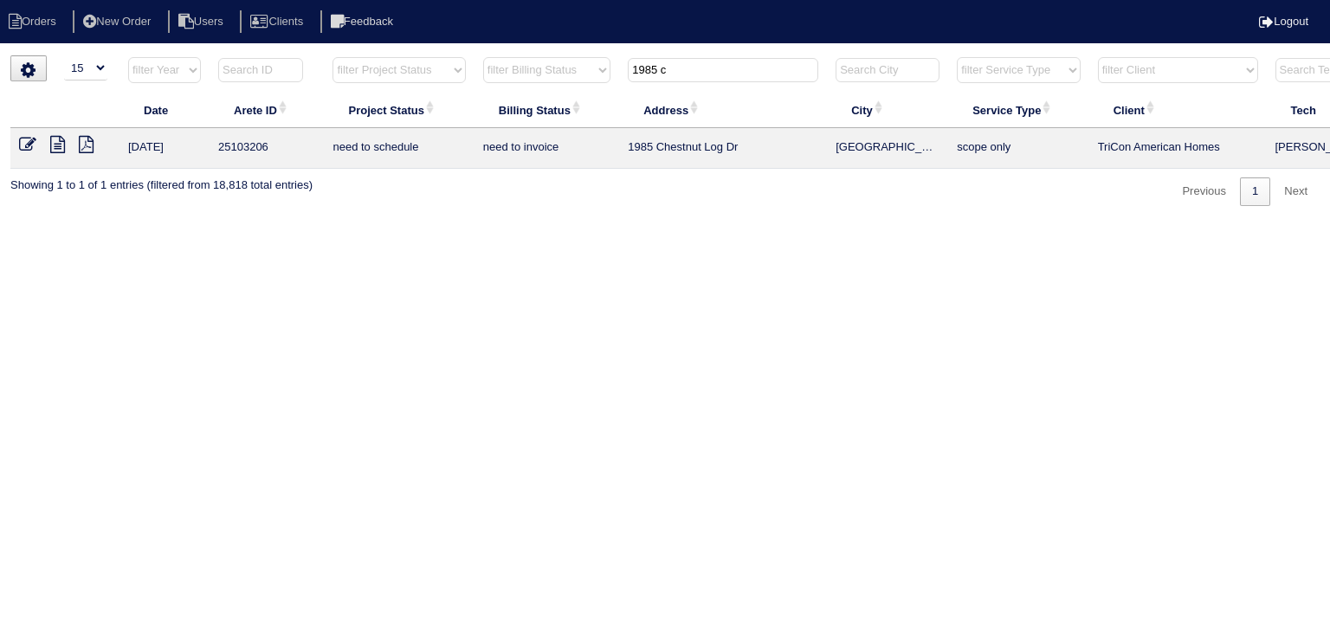
type input "1985 c"
click at [55, 141] on icon at bounding box center [57, 144] width 15 height 17
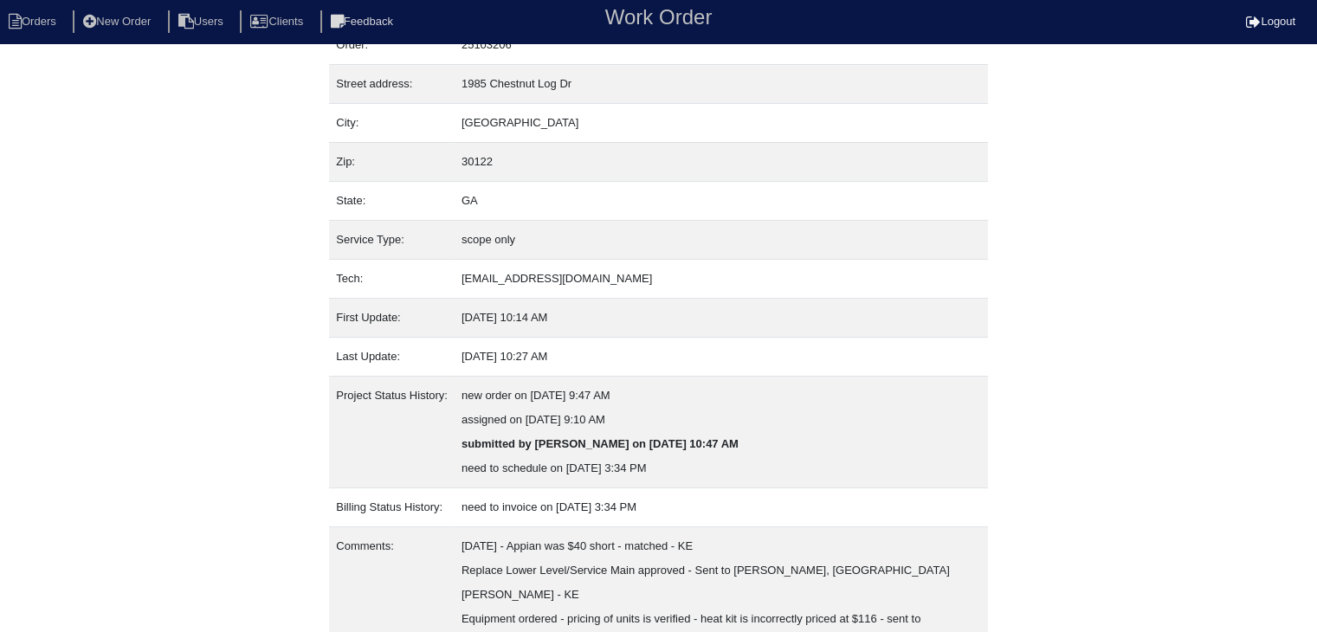
scroll to position [204, 0]
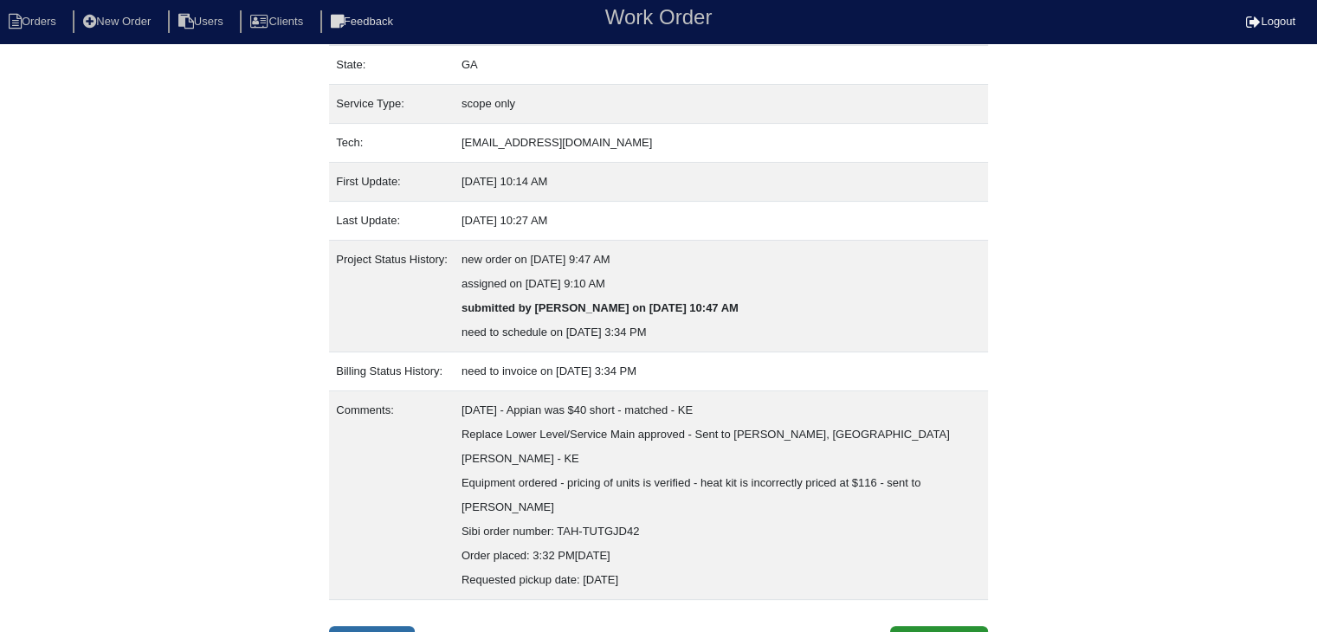
click at [411, 626] on link "Inspection" at bounding box center [372, 642] width 86 height 33
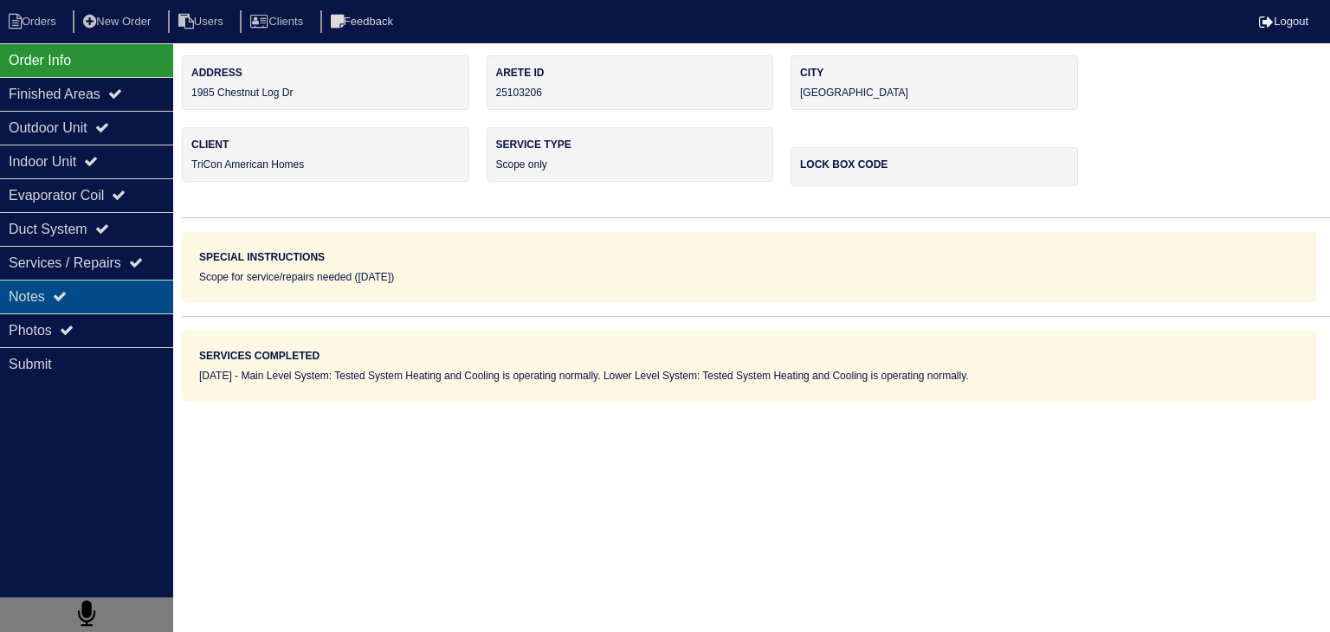
click at [93, 295] on div "Notes" at bounding box center [86, 297] width 173 height 34
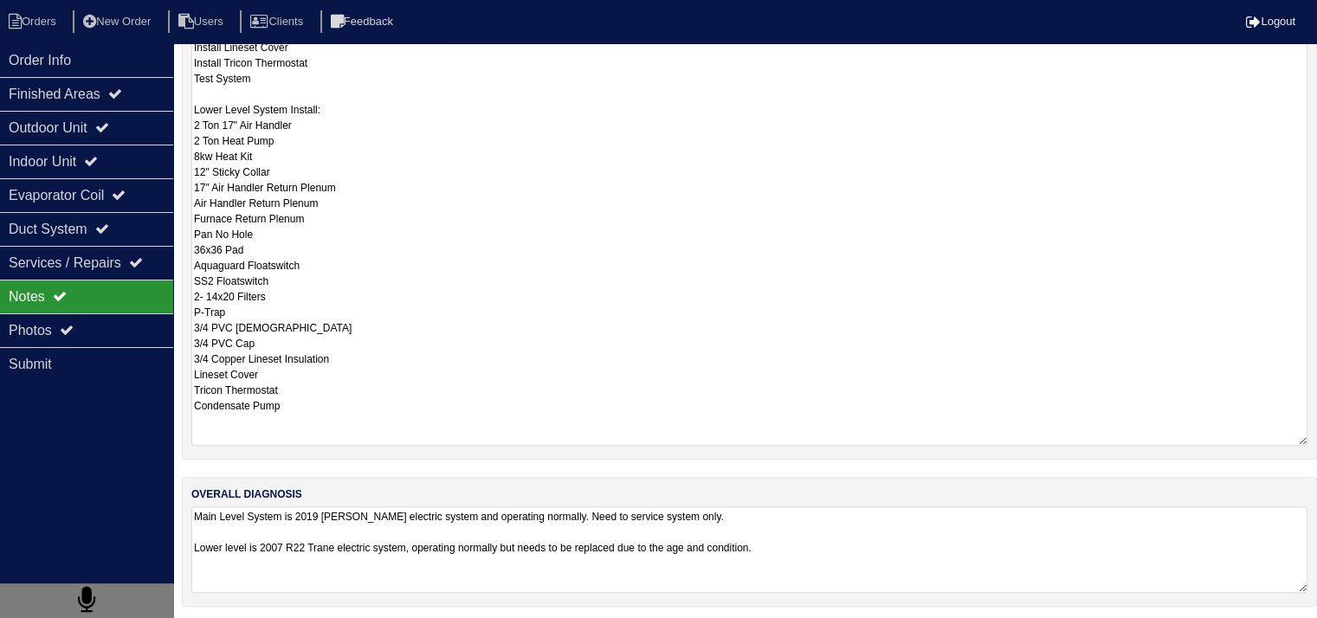
scroll to position [1, 0]
drag, startPoint x: 194, startPoint y: 389, endPoint x: 351, endPoint y: 620, distance: 279.7
click at [349, 622] on html "Orders New Order Users Clients Feedback Logout Orders New Order Users Clients M…" at bounding box center [658, 93] width 1317 height 1060
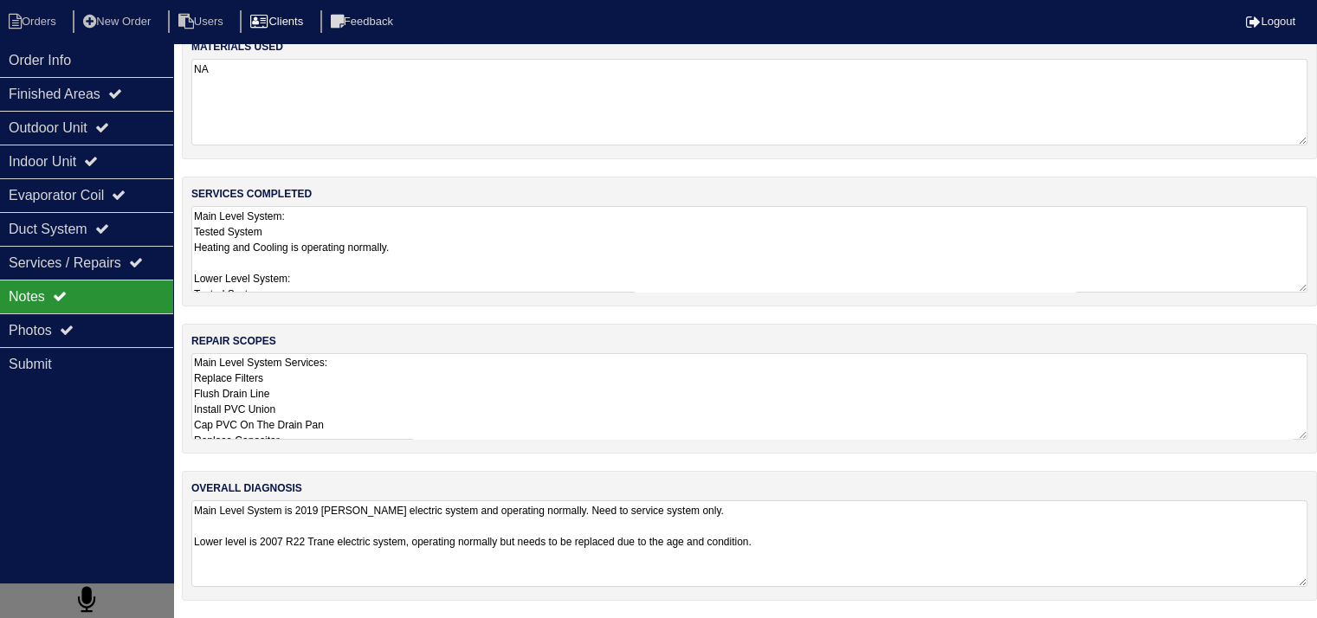
scroll to position [22, 0]
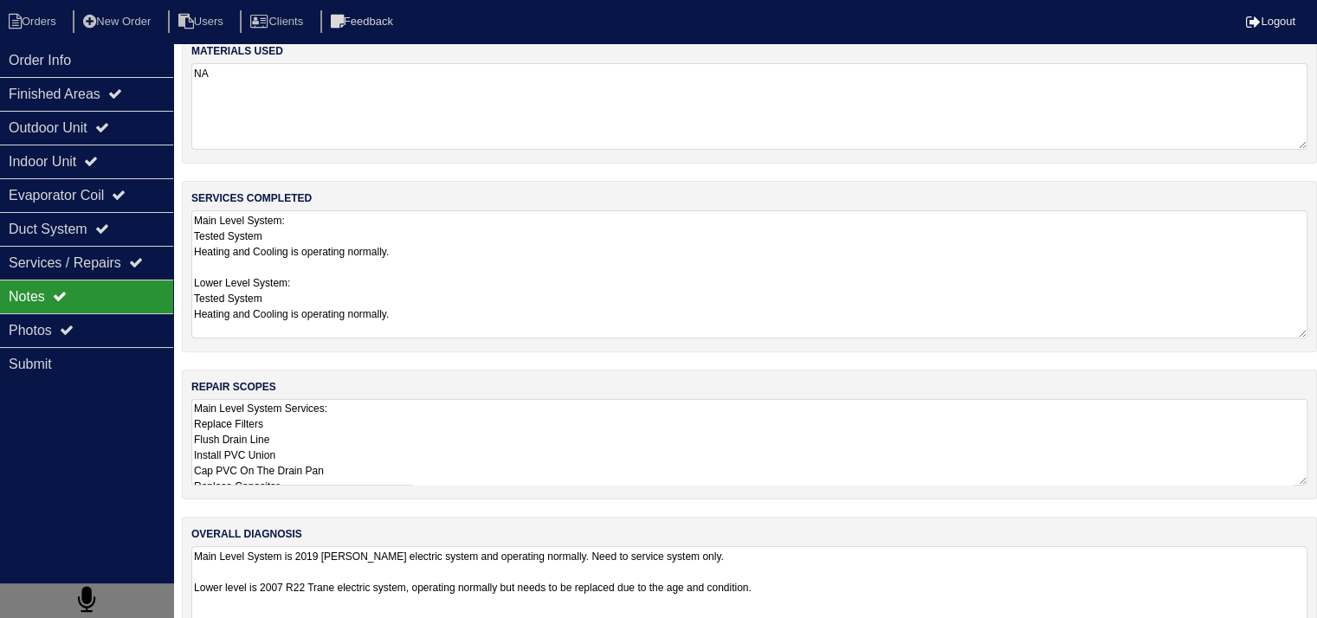
click at [440, 225] on textarea "Main Level System: Tested System Heating and Cooling is operating normally. Low…" at bounding box center [749, 274] width 1116 height 128
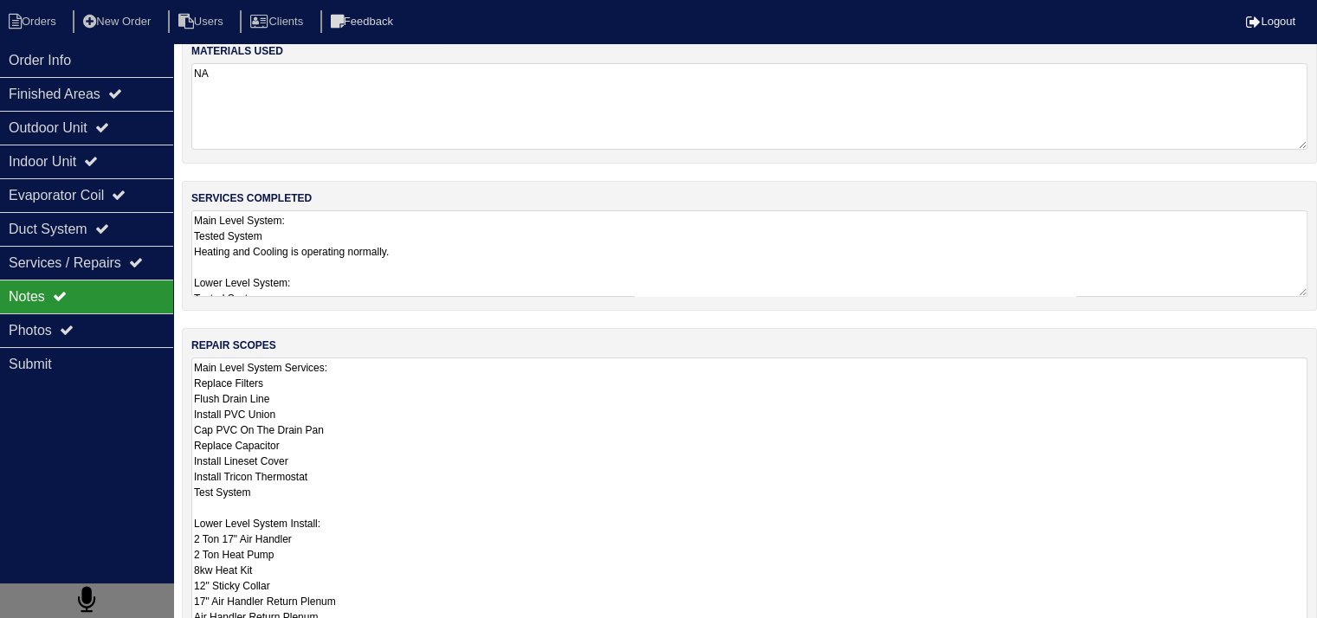
drag, startPoint x: 193, startPoint y: 406, endPoint x: 277, endPoint y: 520, distance: 141.8
click at [277, 520] on textarea "Main Level System Services: Replace Filters Flush Drain Line Install PVC Union …" at bounding box center [749, 609] width 1116 height 502
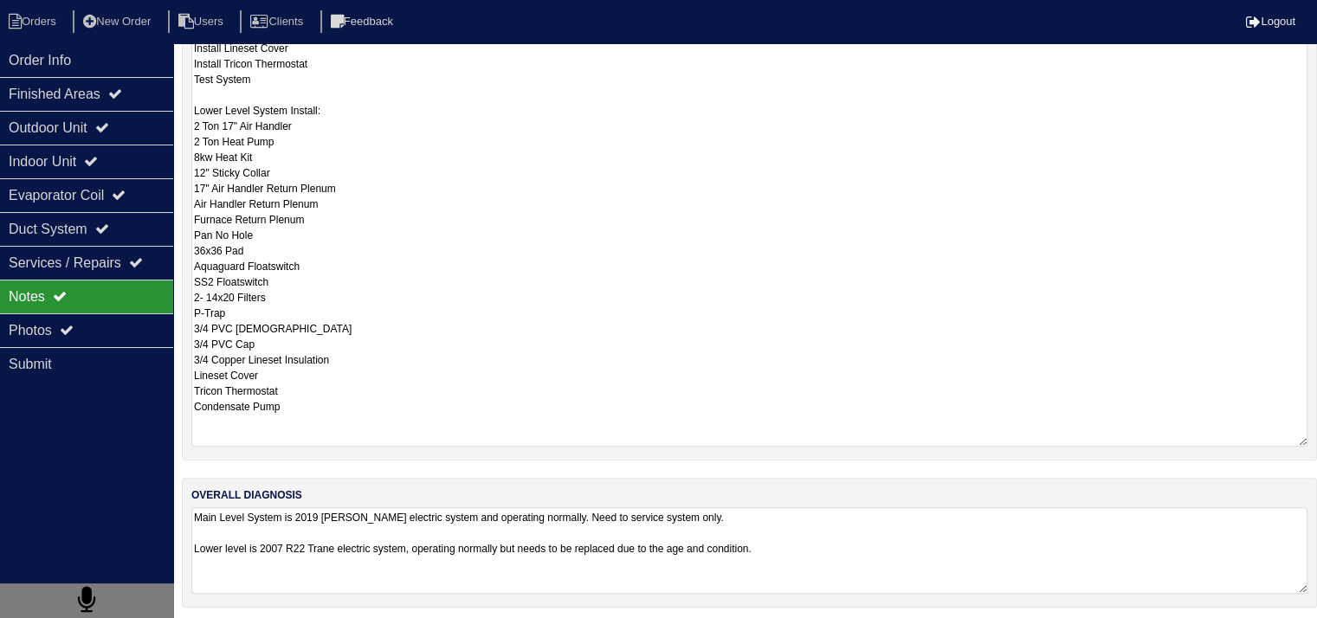
scroll to position [437, 0]
drag, startPoint x: 197, startPoint y: 361, endPoint x: 298, endPoint y: 654, distance: 309.4
click at [298, 622] on html "Orders New Order Users Clients Feedback Logout Orders New Order Users Clients M…" at bounding box center [658, 93] width 1317 height 1060
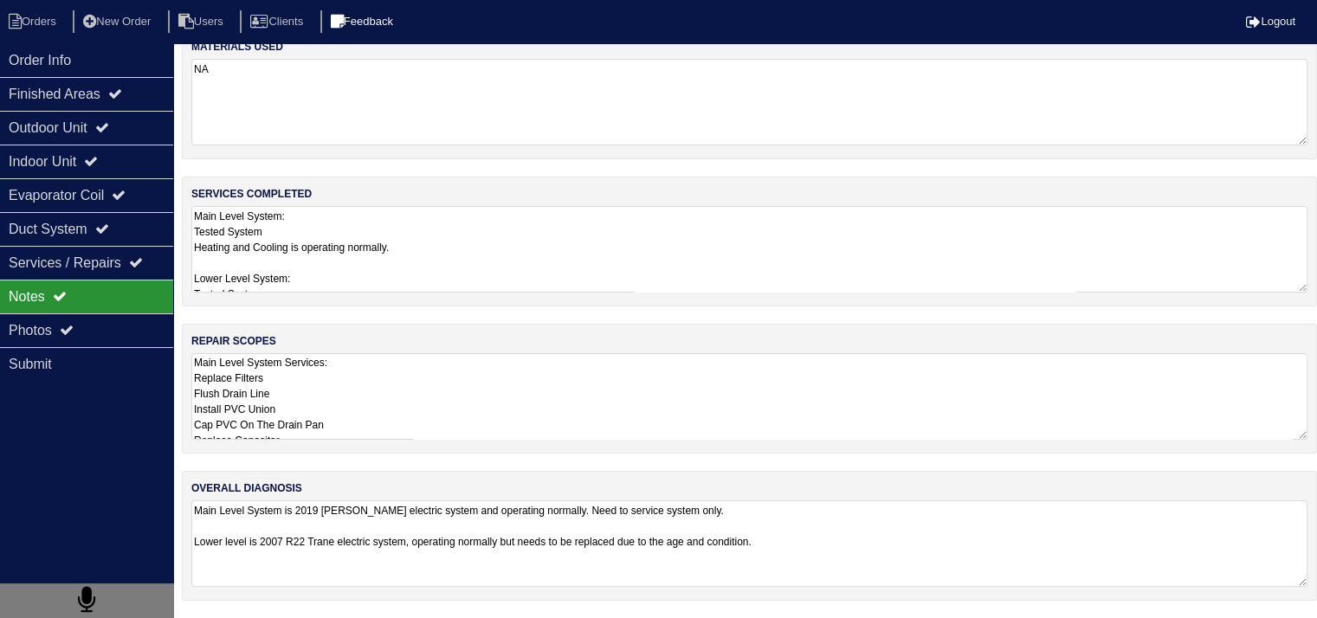
scroll to position [22, 0]
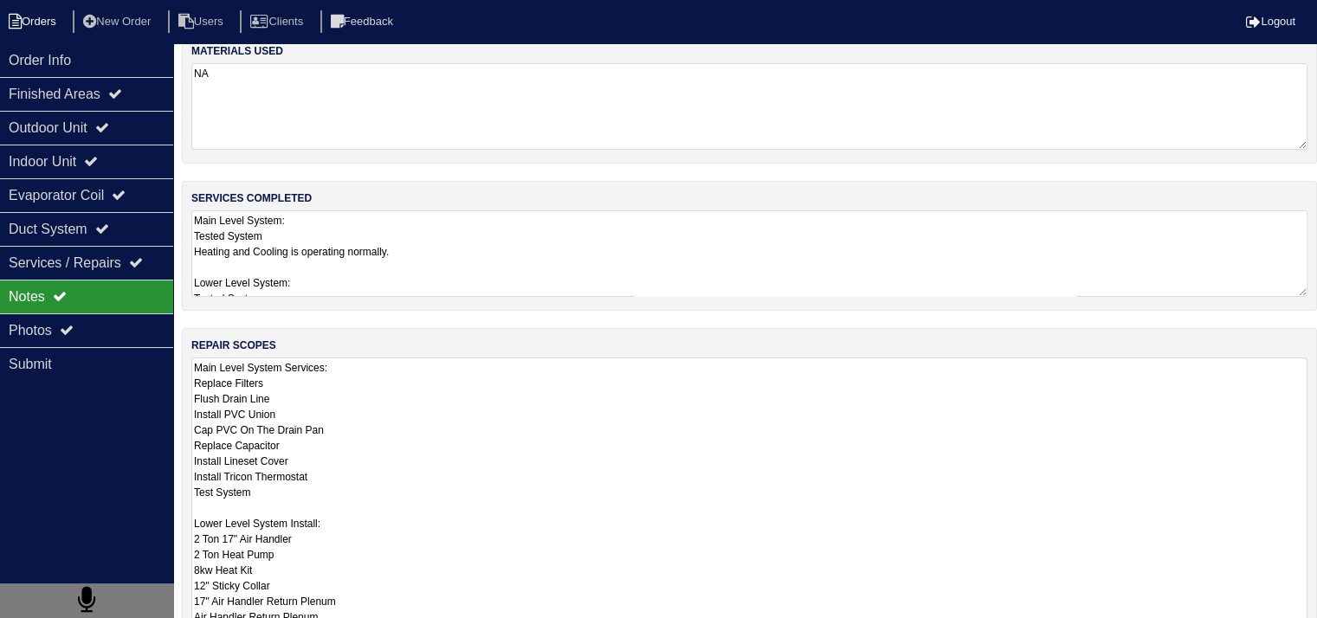
click at [34, 15] on li "Orders" at bounding box center [35, 21] width 70 height 23
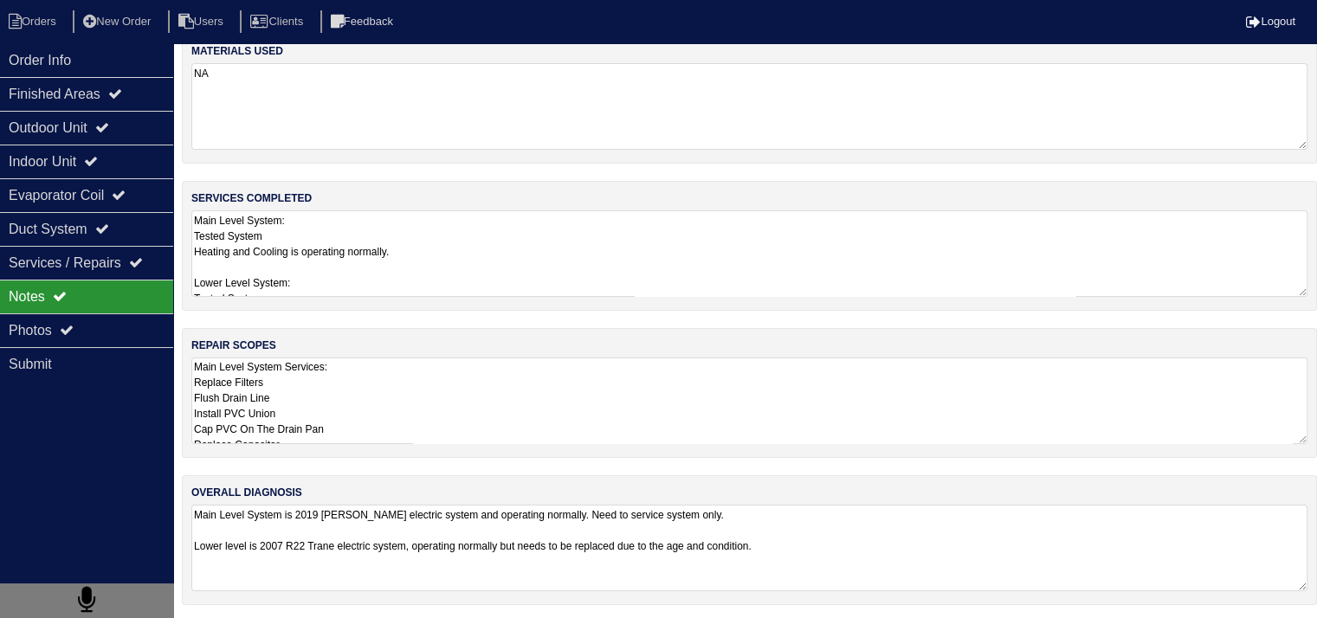
select select "15"
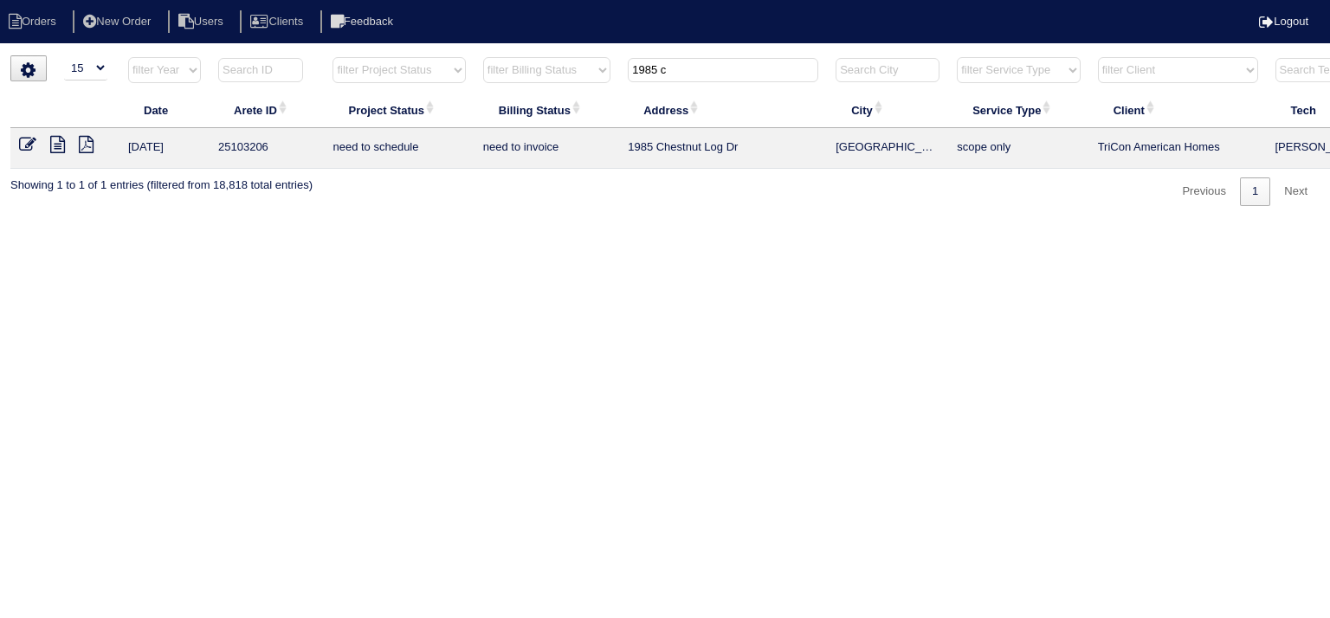
drag, startPoint x: 692, startPoint y: 72, endPoint x: 541, endPoint y: 70, distance: 150.6
click at [542, 70] on tr "filter Year -- Any Year -- 2025 2024 2023 2022 2021 2020 2019 filter Project St…" at bounding box center [760, 73] width 1500 height 35
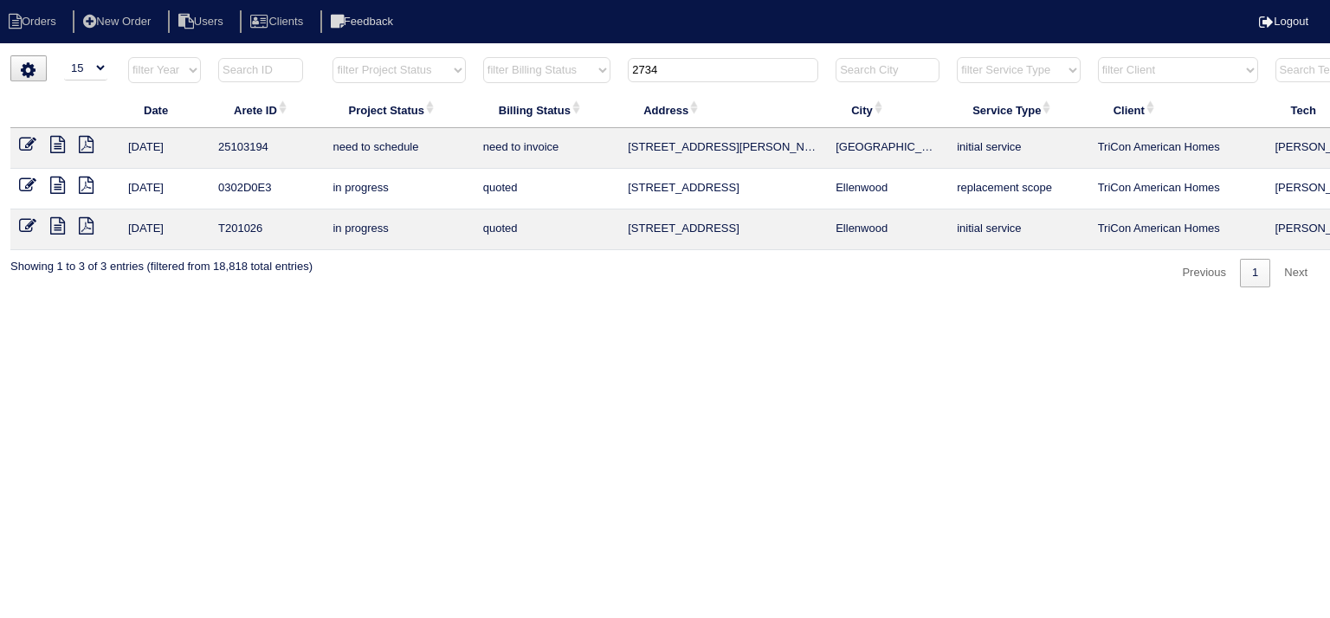
type input "2734"
click at [58, 144] on icon at bounding box center [57, 144] width 15 height 17
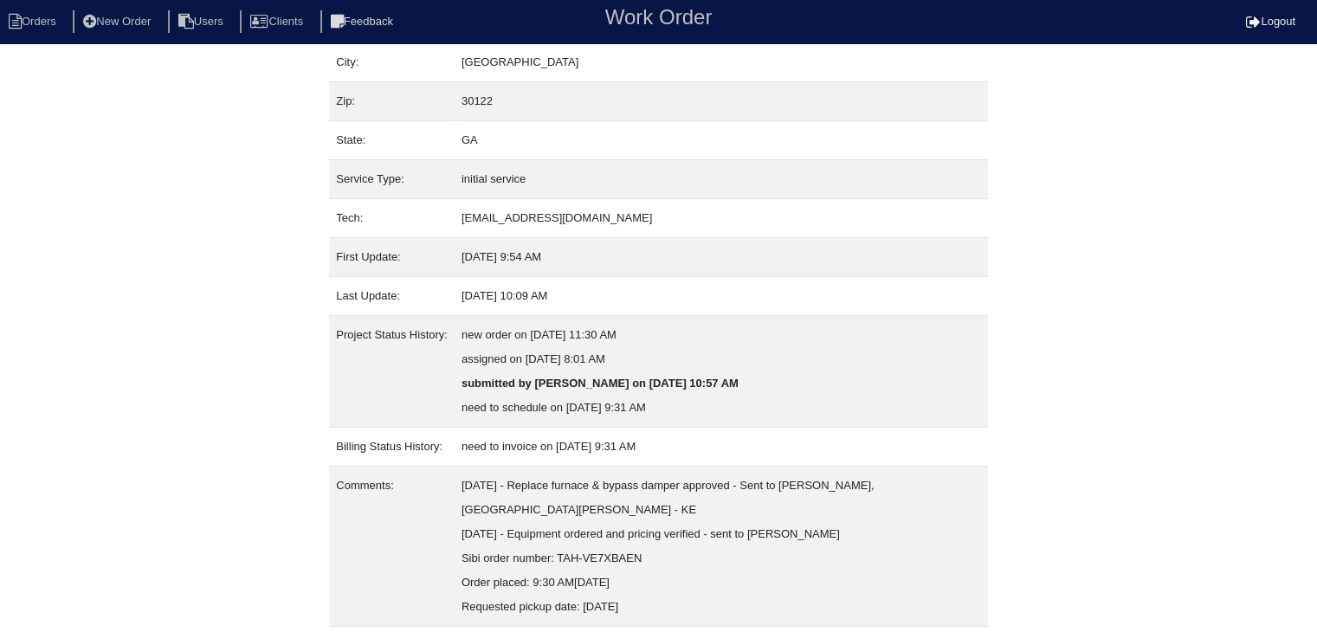
scroll to position [180, 0]
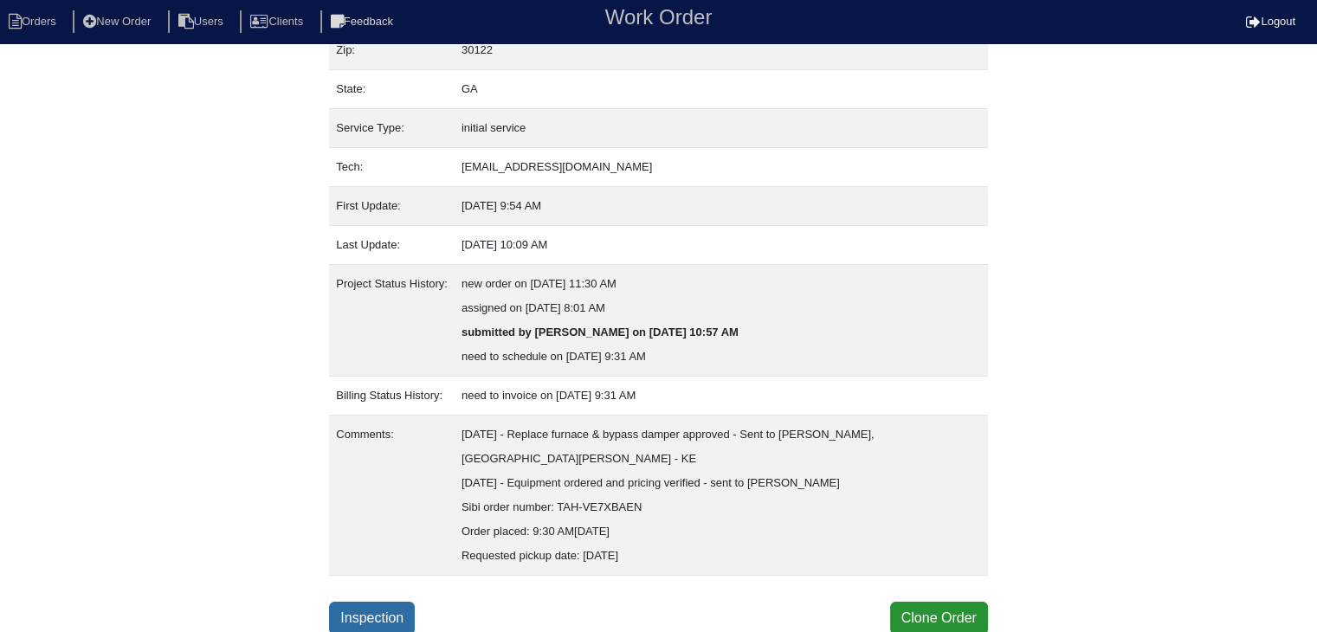
click at [399, 603] on link "Inspection" at bounding box center [372, 618] width 86 height 33
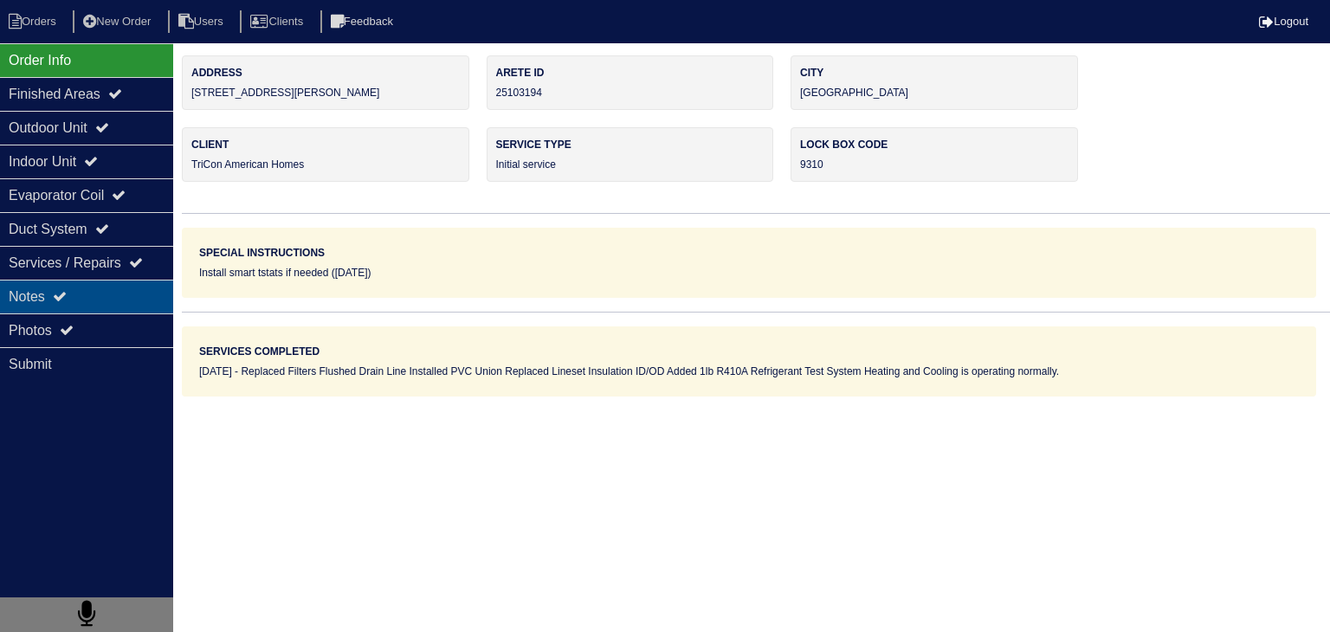
click at [115, 302] on div "Notes" at bounding box center [86, 297] width 173 height 34
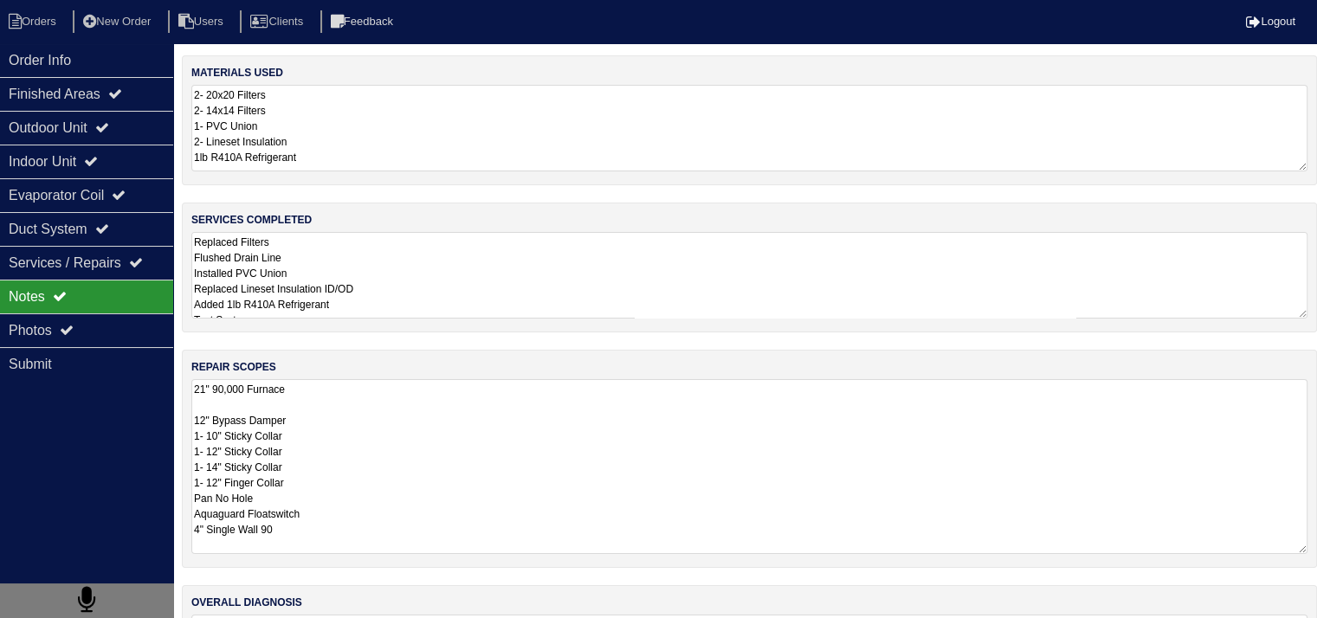
scroll to position [1, 0]
drag, startPoint x: 194, startPoint y: 390, endPoint x: 321, endPoint y: 539, distance: 196.5
click at [321, 539] on textarea "21" 90,000 Furnace 12" Bypass Damper 1- 10" Sticky Collar 1- 12" Sticky Collar …" at bounding box center [749, 466] width 1116 height 175
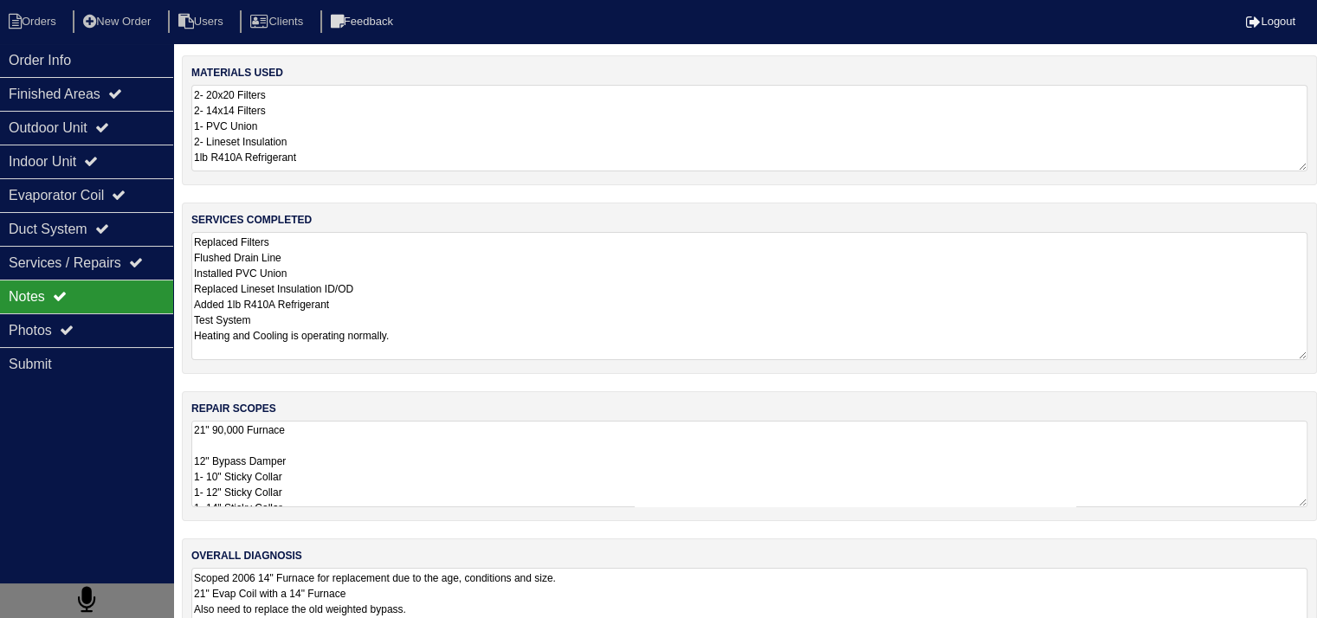
click at [398, 268] on textarea "Replaced Filters Flushed Drain Line Installed PVC Union Replaced Lineset Insula…" at bounding box center [749, 296] width 1116 height 128
